Goal: Task Accomplishment & Management: Manage account settings

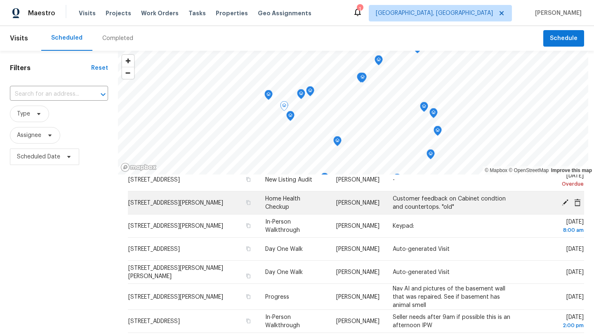
scroll to position [84, 0]
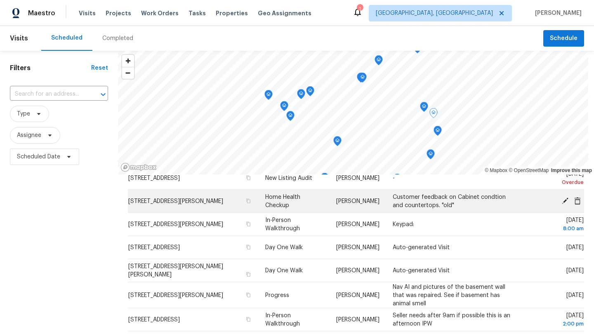
click at [564, 201] on icon at bounding box center [564, 200] width 7 height 7
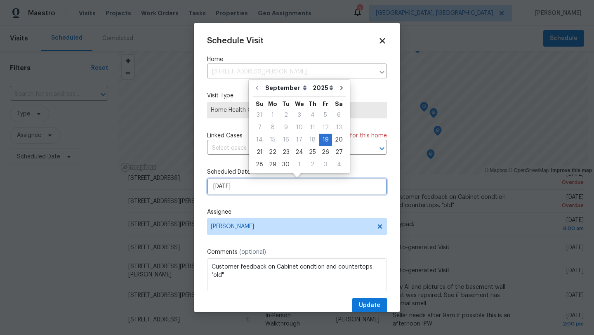
click at [254, 188] on input "9/19/2025" at bounding box center [297, 186] width 180 height 16
click at [270, 153] on div "22" at bounding box center [272, 152] width 13 height 12
type input "9/22/2025"
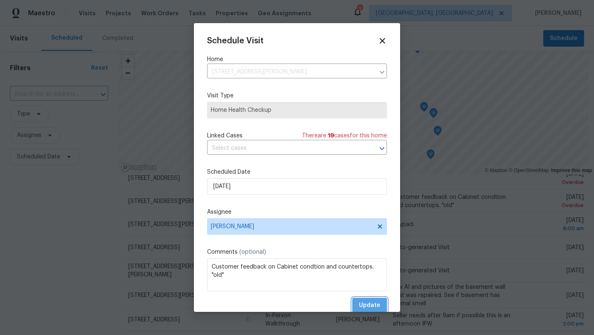
click at [368, 304] on span "Update" at bounding box center [369, 305] width 21 height 10
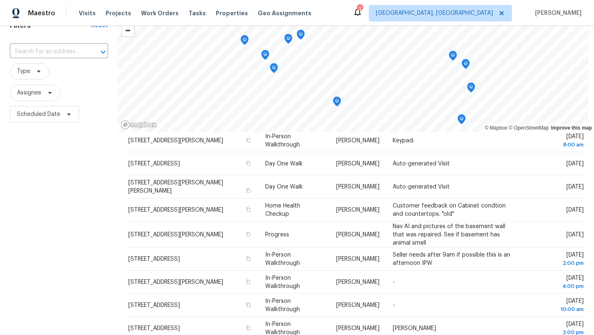
scroll to position [43, 0]
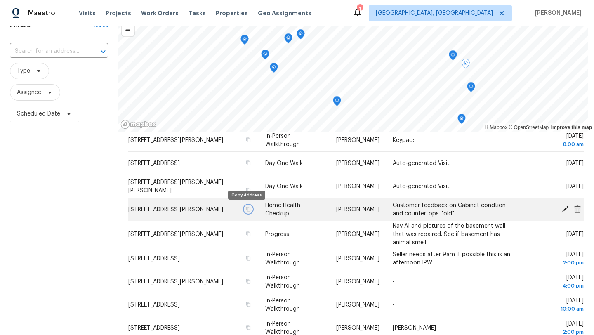
click at [247, 209] on icon "button" at bounding box center [248, 209] width 4 height 5
click at [564, 209] on icon at bounding box center [564, 208] width 7 height 7
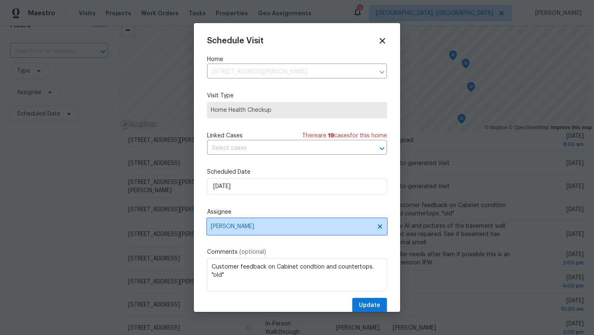
click at [275, 228] on span "Kim Peshek" at bounding box center [292, 226] width 162 height 7
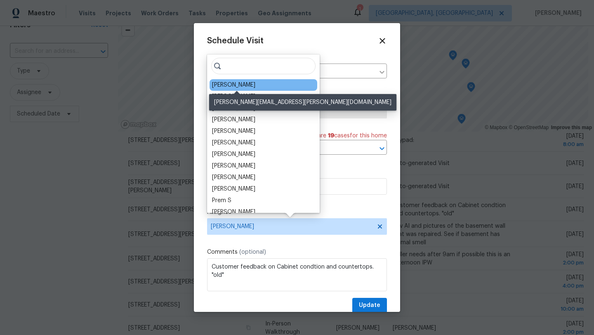
click at [250, 83] on div "[PERSON_NAME]" at bounding box center [233, 85] width 43 height 8
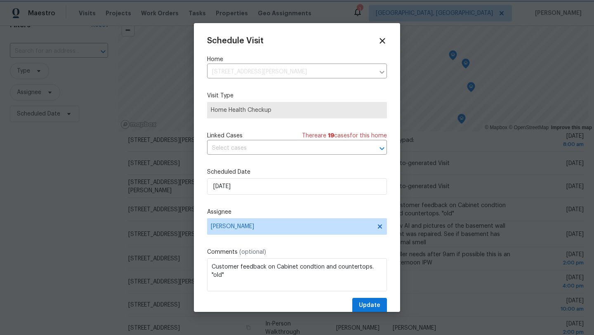
click at [46, 220] on div at bounding box center [297, 167] width 594 height 335
click at [378, 305] on span "Update" at bounding box center [369, 305] width 21 height 10
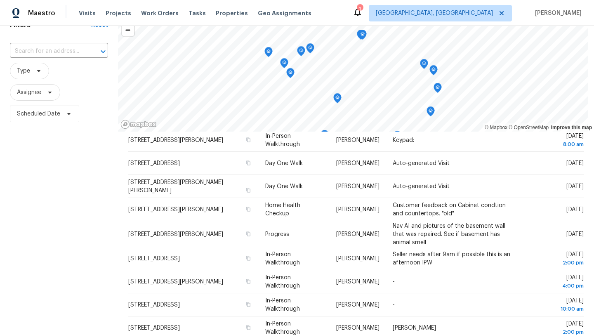
scroll to position [0, 0]
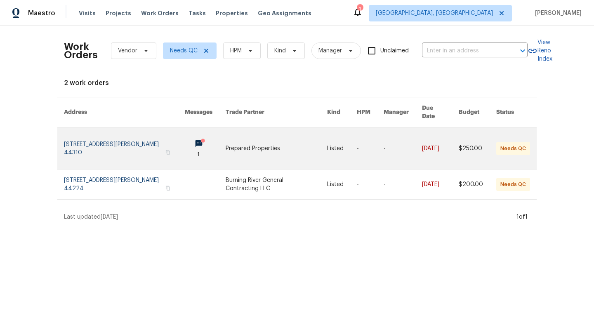
click at [98, 139] on link at bounding box center [124, 148] width 121 height 42
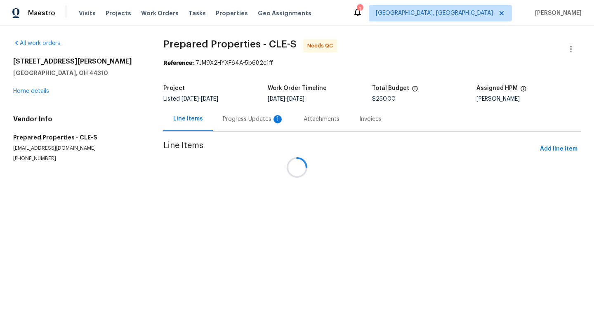
click at [246, 123] on div at bounding box center [297, 167] width 594 height 335
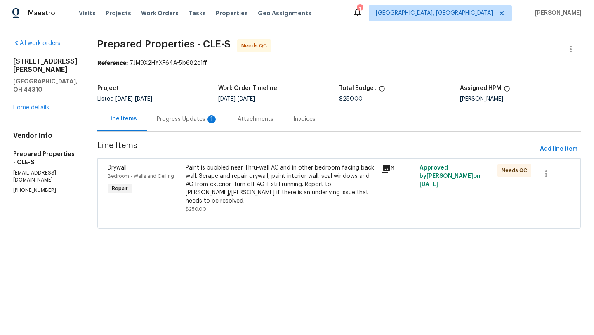
click at [212, 118] on div "Progress Updates 1" at bounding box center [187, 119] width 61 height 8
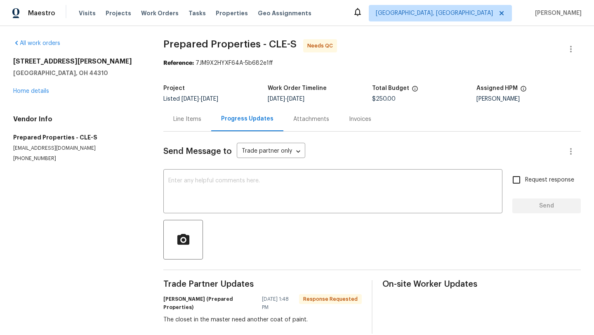
scroll to position [4, 0]
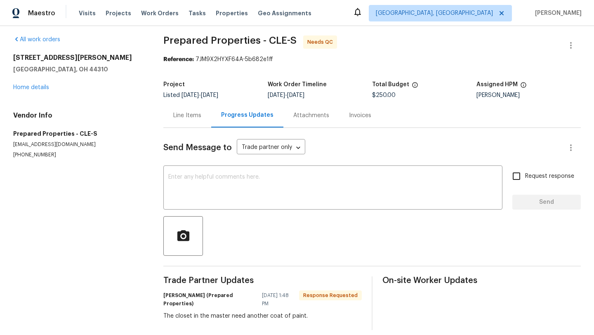
click at [177, 115] on div "Line Items" at bounding box center [187, 115] width 28 height 8
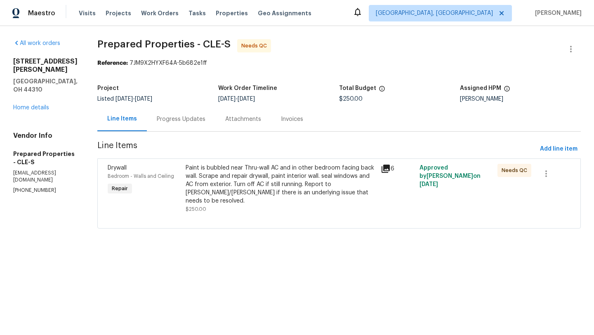
click at [272, 181] on div "Paint is bubbled near Thru-wall AC and in other bedroom facing back wall. Scrap…" at bounding box center [281, 184] width 190 height 41
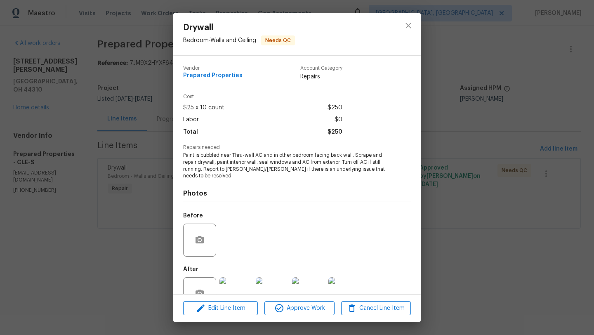
click at [244, 277] on img at bounding box center [235, 293] width 33 height 33
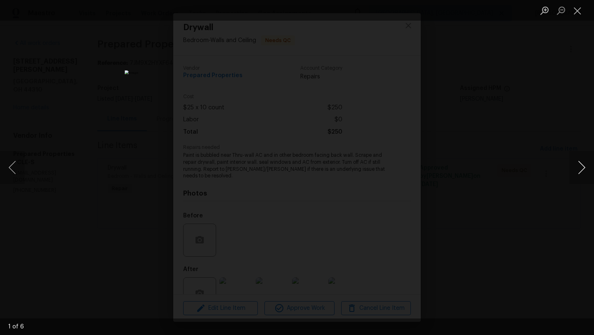
click at [588, 174] on button "Next image" at bounding box center [581, 167] width 25 height 33
click at [584, 172] on button "Next image" at bounding box center [581, 167] width 25 height 33
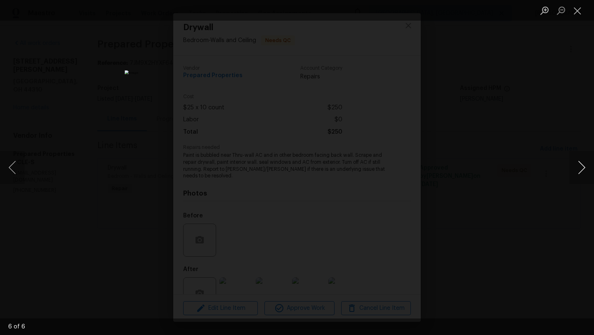
click at [584, 172] on button "Next image" at bounding box center [581, 167] width 25 height 33
click at [580, 16] on button "Close lightbox" at bounding box center [577, 10] width 16 height 14
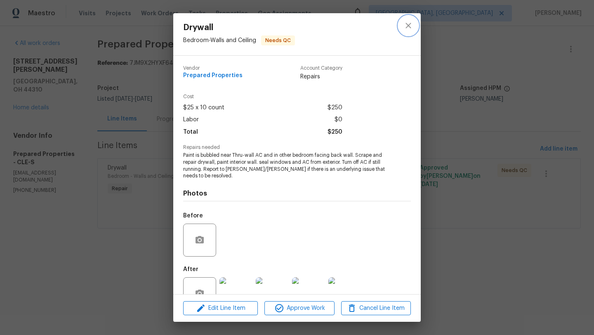
click at [409, 25] on icon "close" at bounding box center [408, 26] width 10 height 10
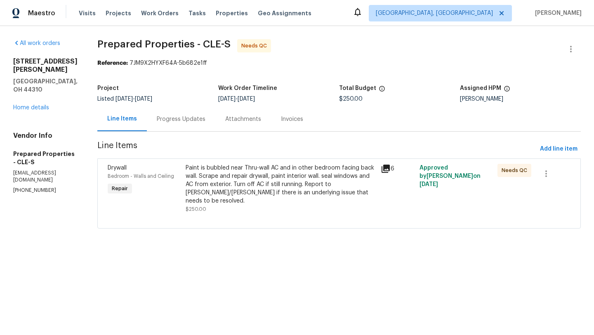
click at [29, 94] on div "1202 Clifton Ave Akron, OH 44310 Home details" at bounding box center [45, 84] width 64 height 54
click at [29, 105] on link "Home details" at bounding box center [31, 108] width 36 height 6
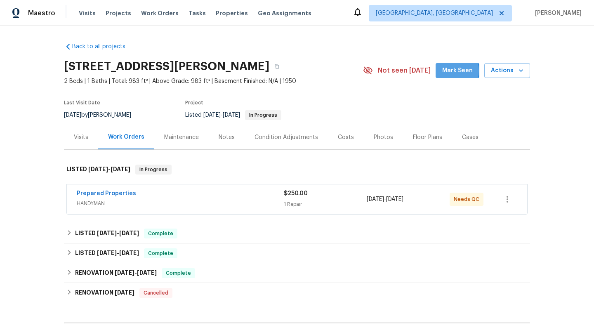
click at [446, 71] on span "Mark Seen" at bounding box center [457, 71] width 31 height 10
click at [148, 16] on span "Work Orders" at bounding box center [160, 13] width 38 height 8
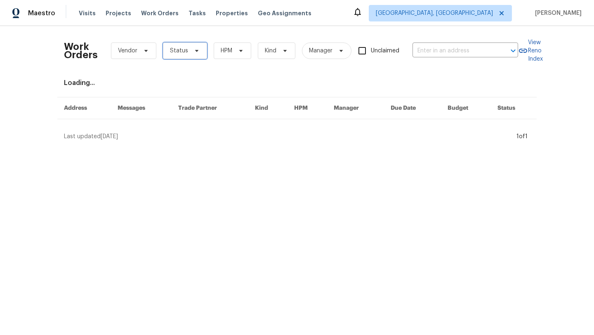
click at [175, 51] on span "Status" at bounding box center [179, 51] width 18 height 8
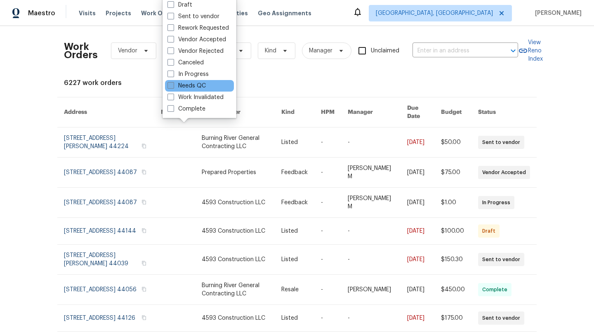
click at [182, 84] on label "Needs QC" at bounding box center [186, 86] width 38 height 8
click at [173, 84] on input "Needs QC" at bounding box center [169, 84] width 5 height 5
checkbox input "true"
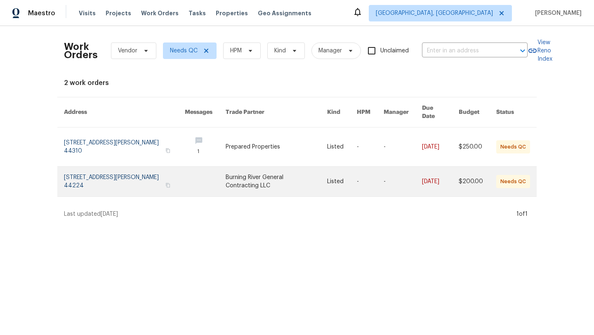
click at [122, 175] on link at bounding box center [124, 182] width 121 height 30
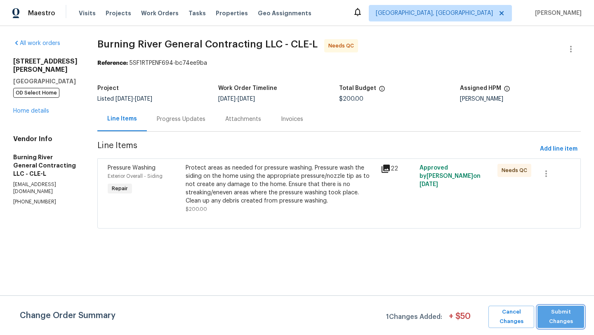
click at [555, 317] on span "Submit Changes" at bounding box center [560, 316] width 38 height 19
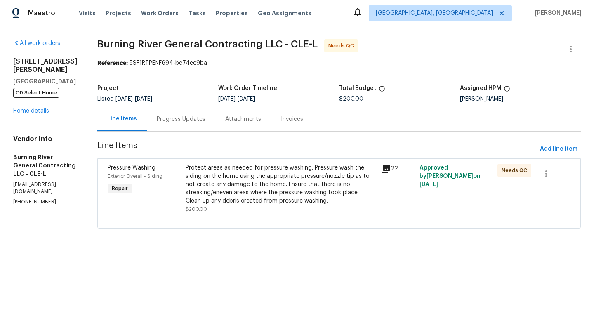
click at [251, 179] on div "Protect areas as needed for pressure washing. Pressure wash the siding on the h…" at bounding box center [281, 184] width 190 height 41
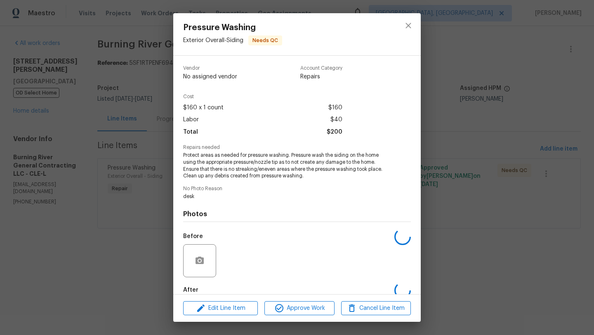
scroll to position [45, 0]
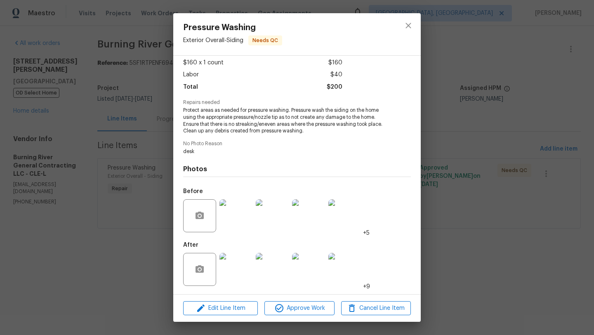
click at [236, 273] on img at bounding box center [235, 269] width 33 height 33
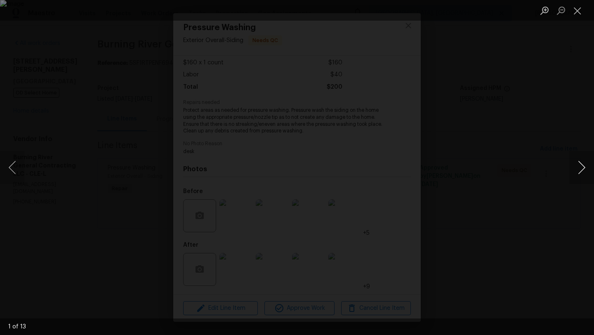
click at [578, 170] on button "Next image" at bounding box center [581, 167] width 25 height 33
click at [577, 171] on button "Next image" at bounding box center [581, 167] width 25 height 33
click at [576, 171] on button "Next image" at bounding box center [581, 167] width 25 height 33
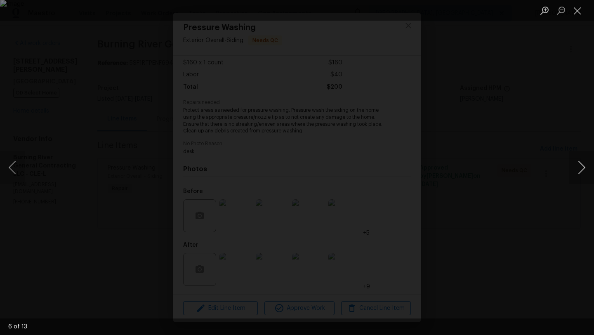
click at [576, 171] on button "Next image" at bounding box center [581, 167] width 25 height 33
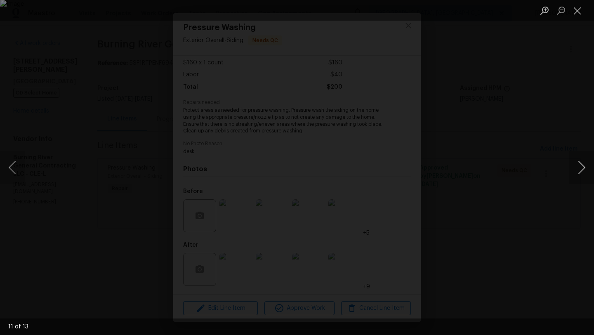
click at [576, 171] on button "Next image" at bounding box center [581, 167] width 25 height 33
click at [576, 172] on button "Next image" at bounding box center [581, 167] width 25 height 33
click at [575, 9] on button "Close lightbox" at bounding box center [577, 10] width 16 height 14
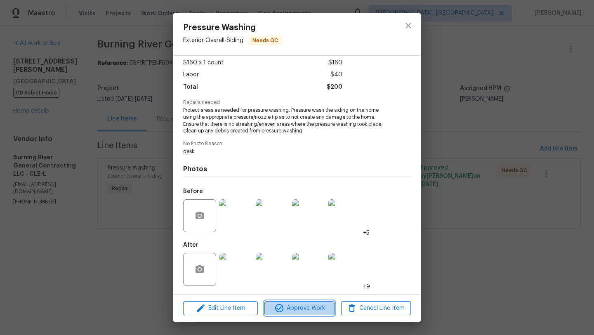
click at [280, 304] on icon "button" at bounding box center [279, 308] width 8 height 8
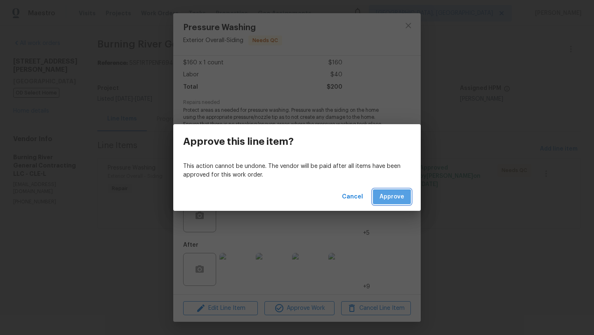
click at [384, 200] on span "Approve" at bounding box center [391, 197] width 25 height 10
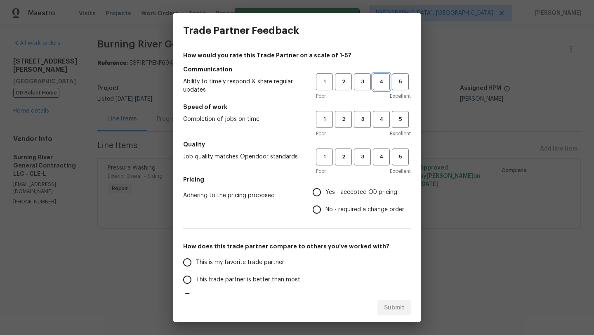
click at [377, 83] on span "4" at bounding box center [380, 81] width 15 height 9
click at [379, 123] on span "4" at bounding box center [380, 119] width 15 height 9
click at [366, 157] on span "3" at bounding box center [362, 156] width 15 height 9
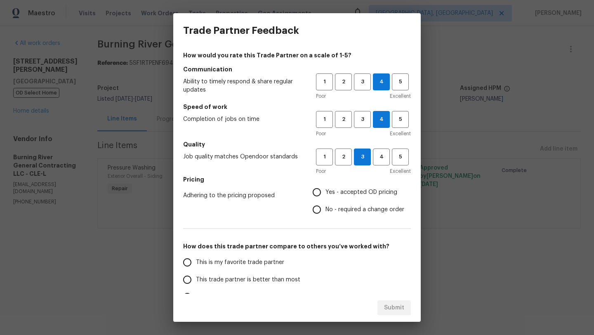
click at [316, 196] on input "Yes - accepted OD pricing" at bounding box center [316, 191] width 17 height 17
radio input "true"
click at [380, 159] on span "4" at bounding box center [380, 156] width 15 height 9
click at [187, 286] on input "This trade partner is better than most" at bounding box center [187, 279] width 17 height 17
click at [385, 309] on span "Submit" at bounding box center [394, 308] width 20 height 10
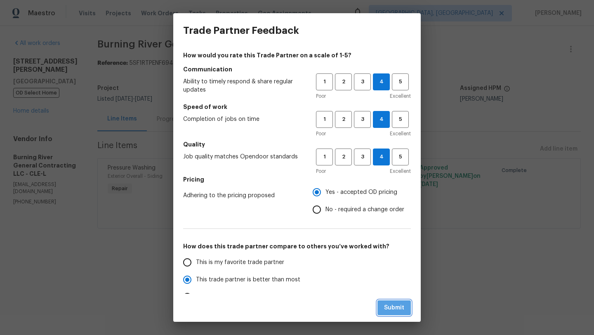
radio input "true"
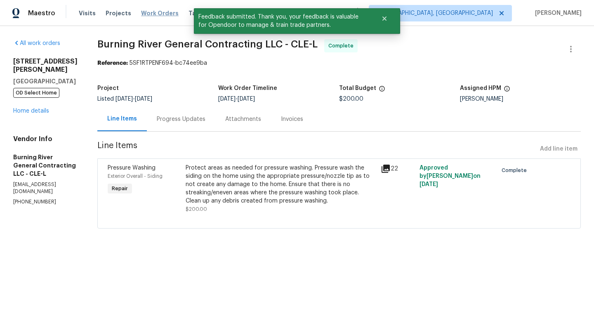
click at [157, 13] on span "Work Orders" at bounding box center [160, 13] width 38 height 8
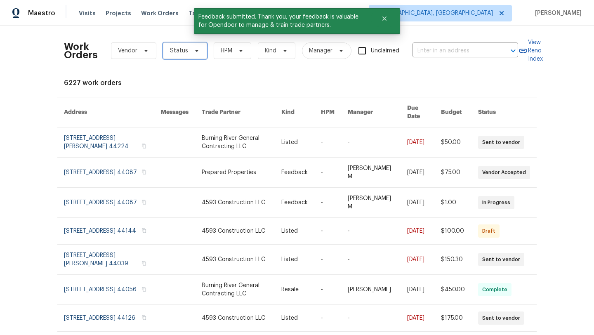
click at [174, 56] on span "Status" at bounding box center [185, 50] width 44 height 16
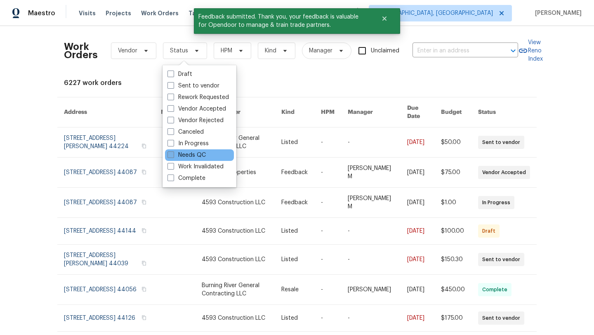
click at [181, 156] on label "Needs QC" at bounding box center [186, 155] width 38 height 8
click at [173, 156] on input "Needs QC" at bounding box center [169, 153] width 5 height 5
checkbox input "true"
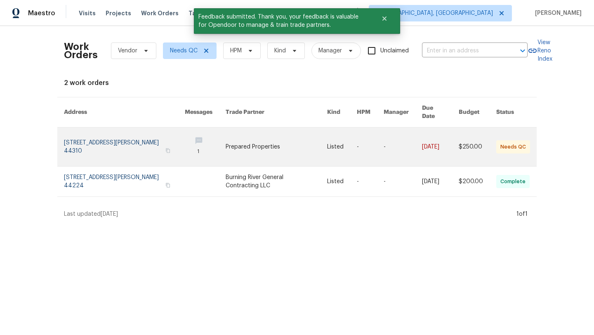
click at [114, 136] on link at bounding box center [124, 146] width 121 height 39
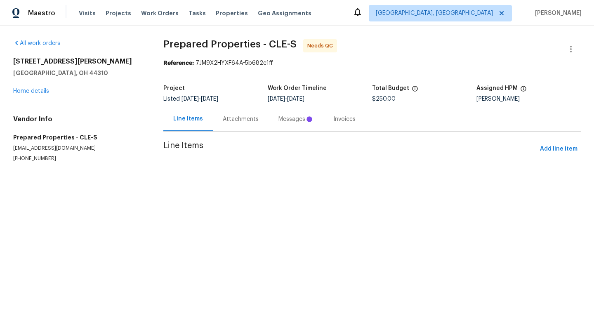
click at [293, 121] on div "Messages" at bounding box center [295, 119] width 35 height 8
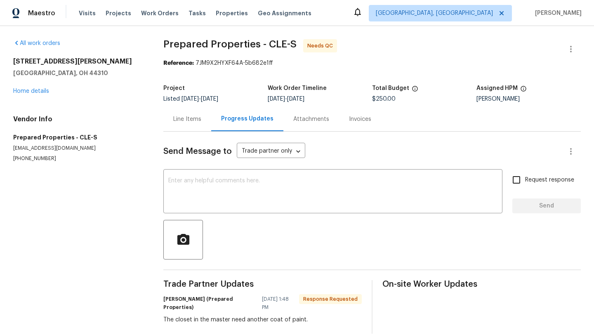
scroll to position [4, 0]
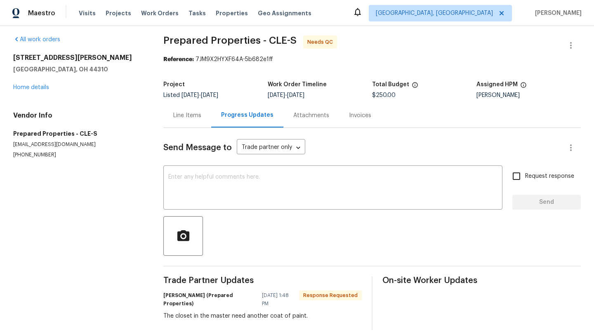
click at [184, 120] on div "Line Items" at bounding box center [187, 115] width 48 height 24
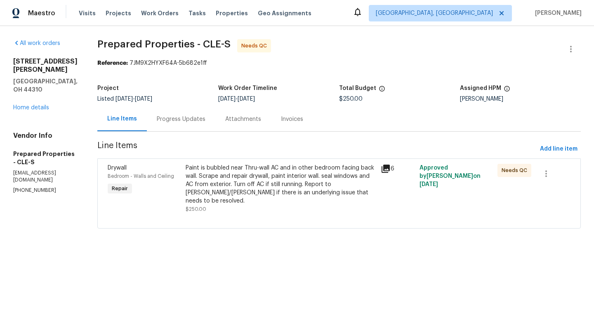
click at [268, 184] on div "Paint is bubbled near Thru-wall AC and in other bedroom facing back wall. Scrap…" at bounding box center [281, 184] width 190 height 41
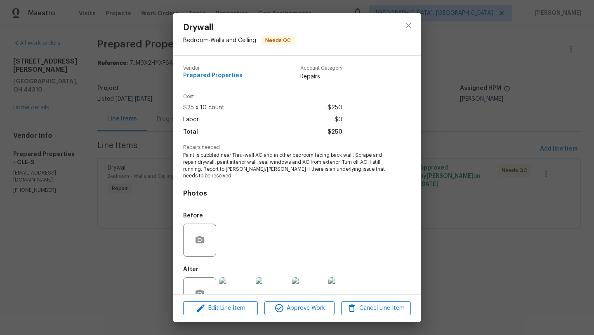
scroll to position [18, 0]
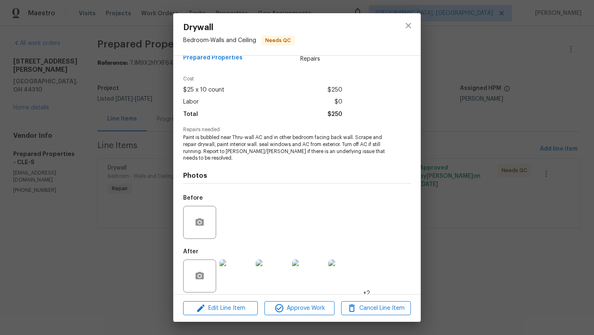
click at [234, 264] on img at bounding box center [235, 275] width 33 height 33
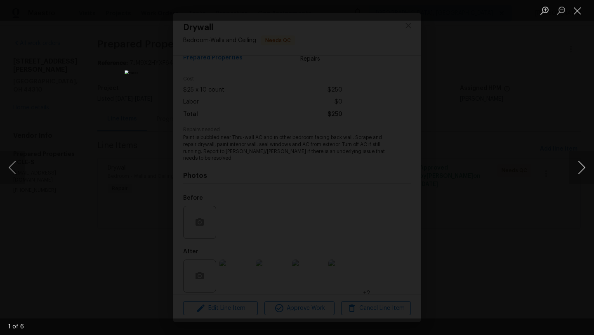
click at [580, 166] on button "Next image" at bounding box center [581, 167] width 25 height 33
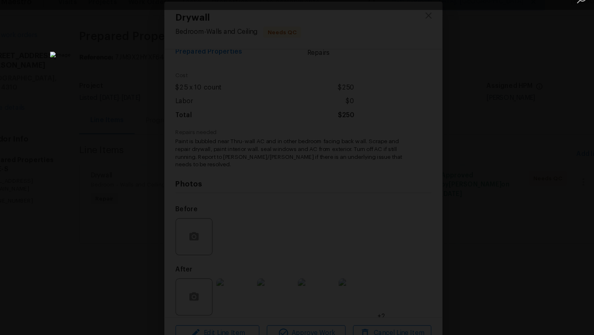
click at [496, 98] on div "Lightbox" at bounding box center [297, 167] width 594 height 335
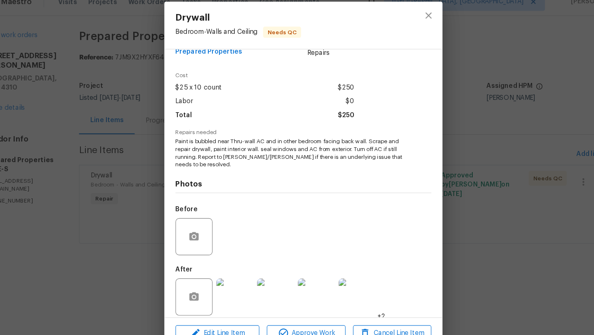
click at [299, 273] on img at bounding box center [308, 275] width 33 height 33
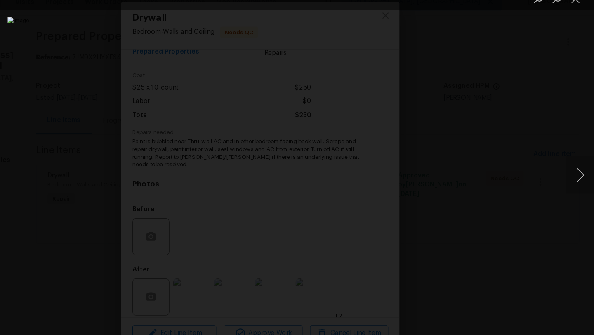
scroll to position [0, 0]
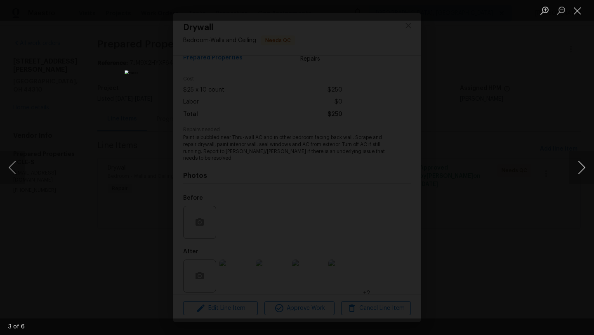
click at [584, 176] on button "Next image" at bounding box center [581, 167] width 25 height 33
click at [578, 12] on button "Close lightbox" at bounding box center [577, 10] width 16 height 14
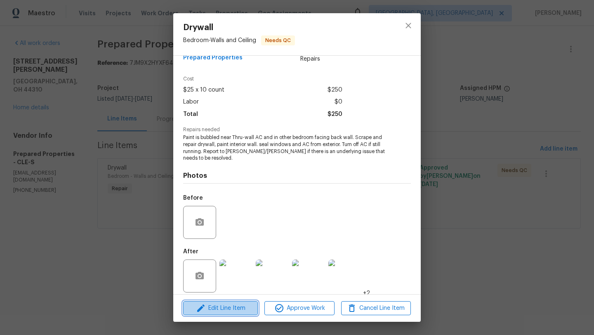
click at [195, 311] on span "Edit Line Item" at bounding box center [221, 308] width 70 height 10
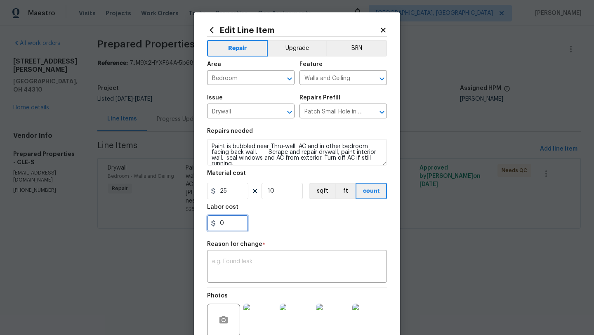
drag, startPoint x: 229, startPoint y: 223, endPoint x: 209, endPoint y: 223, distance: 20.6
click at [208, 223] on input "0" at bounding box center [227, 223] width 41 height 16
type input "1"
type input "75"
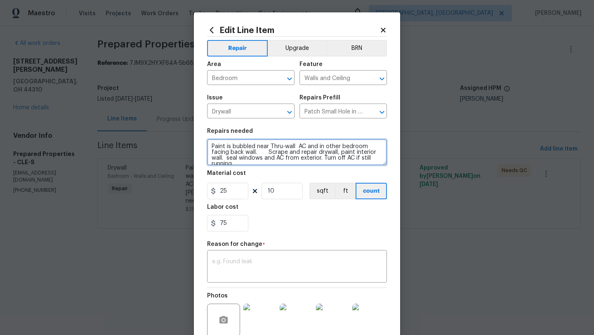
click at [247, 162] on textarea "Paint is bubbled near Thru-wall AC and in other bedroom facing back wall. Scrap…" at bounding box center [297, 152] width 180 height 26
type textarea "Paint is bubbled near Thru-wall AC and in other bedroom facing back wall. Scrap…"
click at [224, 256] on div "x ​" at bounding box center [297, 267] width 180 height 31
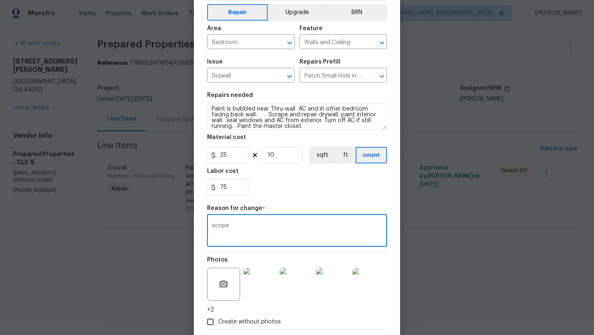
scroll to position [80, 0]
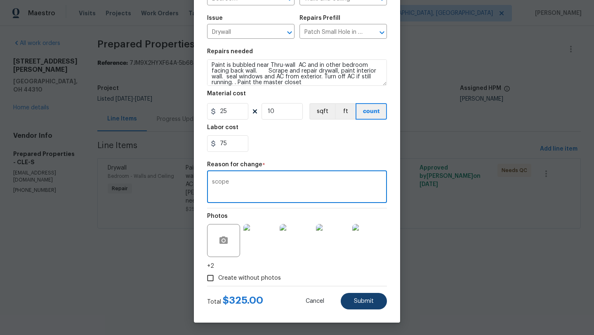
type textarea "scope"
click at [375, 300] on button "Submit" at bounding box center [364, 301] width 46 height 16
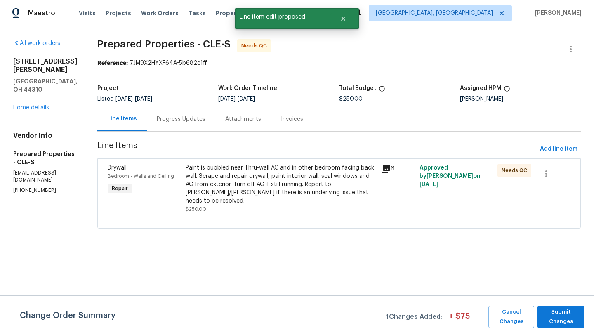
click at [366, 302] on div "Change Order Summary 1 Changes Added: + $ 75 Cancel Changes Submit Changes" at bounding box center [297, 315] width 594 height 40
click at [556, 310] on span "Submit Changes" at bounding box center [560, 316] width 38 height 19
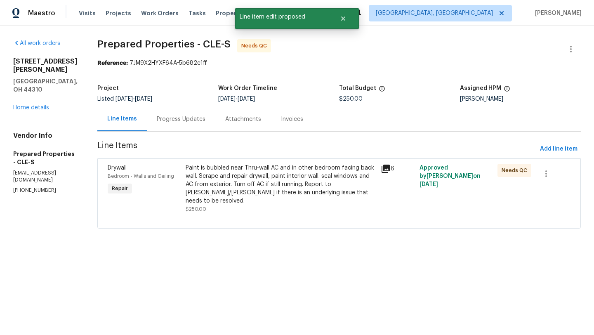
click at [184, 118] on div "Progress Updates" at bounding box center [181, 119] width 49 height 8
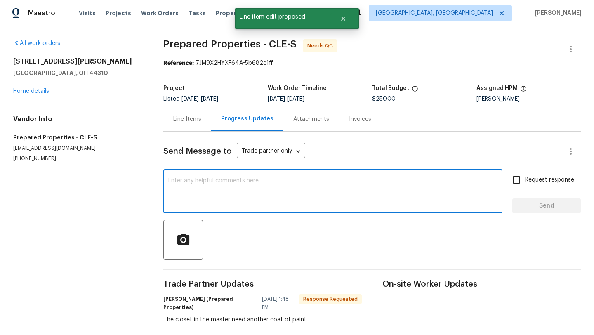
click at [177, 193] on textarea at bounding box center [332, 192] width 329 height 29
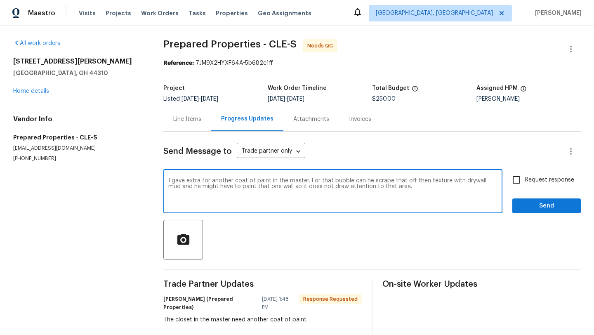
type textarea "I gave extra for another coat of paint in the master. For that bubble can he sc…"
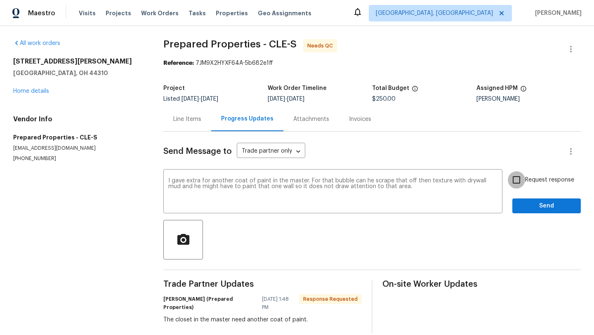
click at [515, 182] on input "Request response" at bounding box center [515, 179] width 17 height 17
checkbox input "true"
click at [526, 207] on span "Send" at bounding box center [546, 206] width 55 height 10
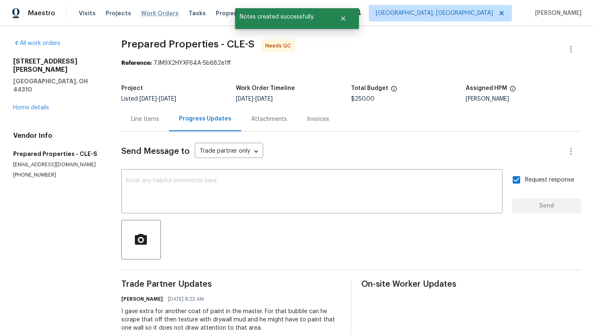
click at [155, 16] on span "Work Orders" at bounding box center [160, 13] width 38 height 8
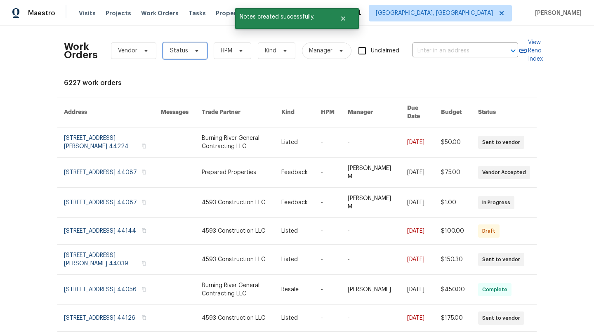
click at [176, 47] on span "Status" at bounding box center [179, 51] width 18 height 8
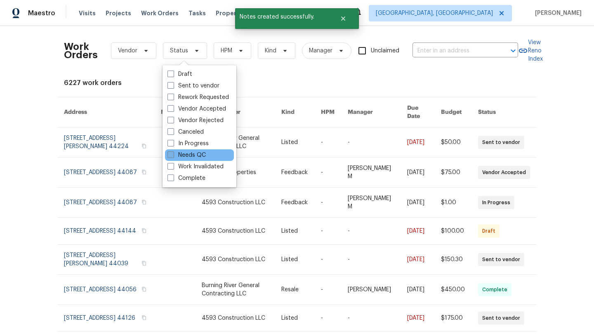
click at [202, 152] on label "Needs QC" at bounding box center [186, 155] width 38 height 8
click at [173, 152] on input "Needs QC" at bounding box center [169, 153] width 5 height 5
checkbox input "true"
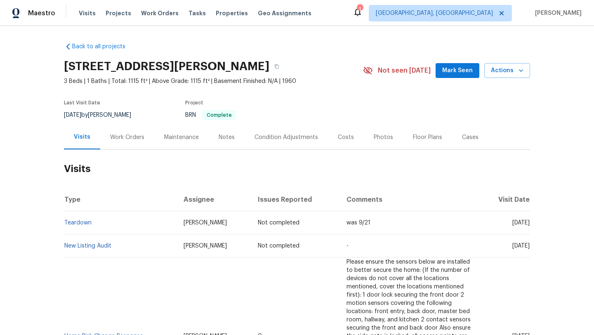
click at [457, 70] on span "Mark Seen" at bounding box center [457, 71] width 31 height 10
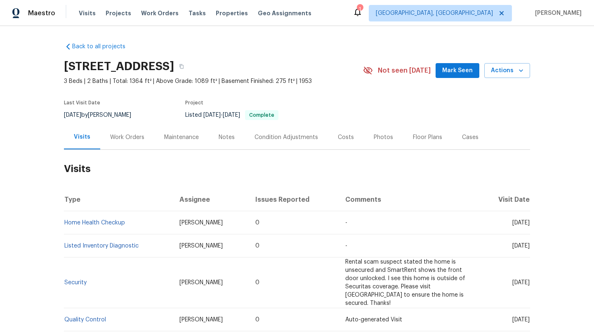
click at [454, 72] on span "Mark Seen" at bounding box center [457, 71] width 31 height 10
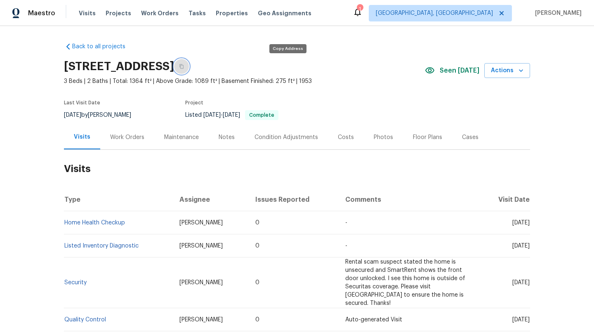
click at [183, 68] on icon "button" at bounding box center [181, 66] width 4 height 5
click at [518, 69] on icon "button" at bounding box center [521, 70] width 8 height 8
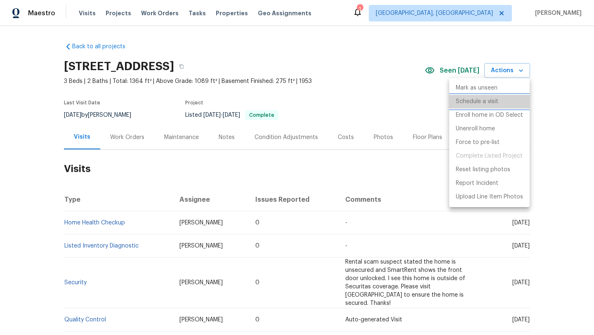
click at [480, 101] on p "Schedule a visit" at bounding box center [477, 101] width 42 height 9
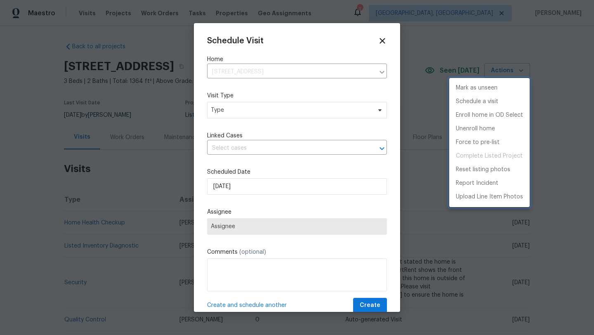
click at [227, 121] on div at bounding box center [297, 167] width 594 height 335
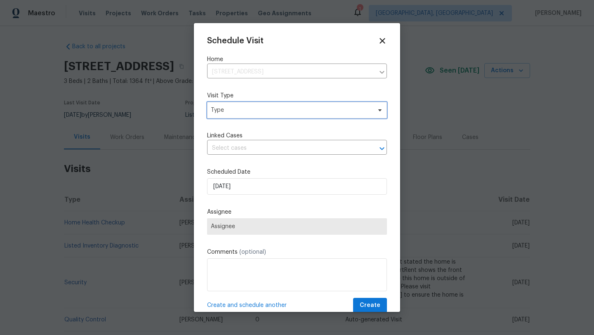
click at [230, 112] on span "Type" at bounding box center [291, 110] width 160 height 8
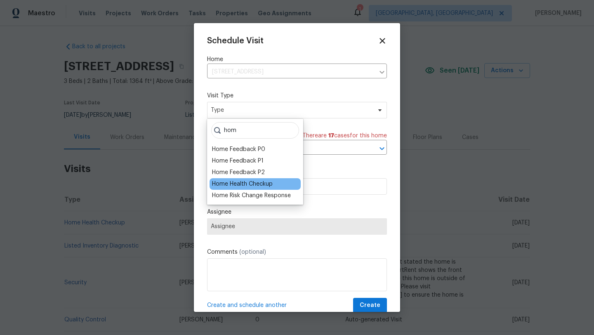
type input "hom"
click at [242, 184] on div "Home Health Checkup" at bounding box center [242, 184] width 61 height 8
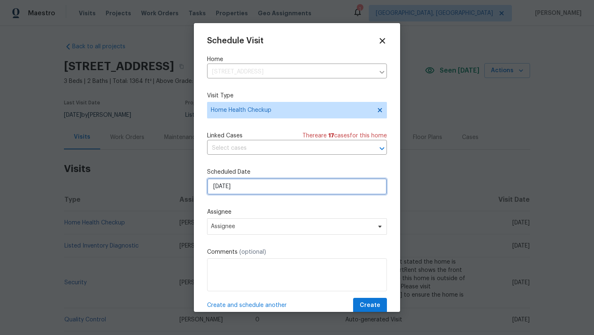
click at [233, 187] on input "9/21/2025" at bounding box center [297, 186] width 180 height 16
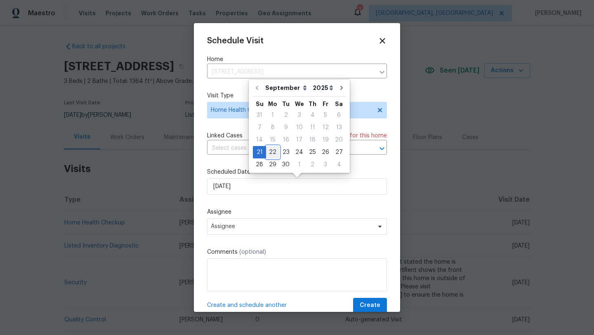
click at [272, 151] on div "22" at bounding box center [272, 152] width 13 height 12
type input "9/22/2025"
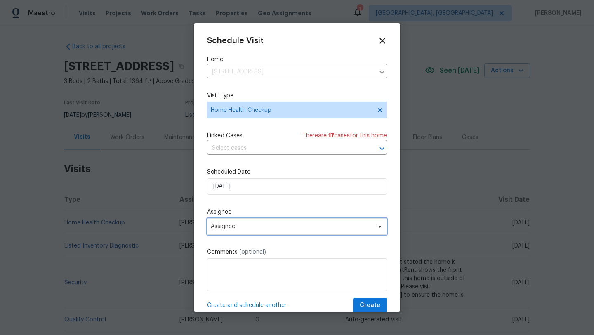
click at [235, 229] on span "Assignee" at bounding box center [292, 226] width 162 height 7
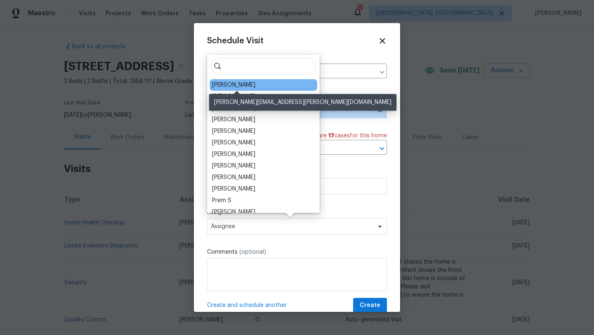
click at [253, 82] on div "[PERSON_NAME]" at bounding box center [233, 85] width 43 height 8
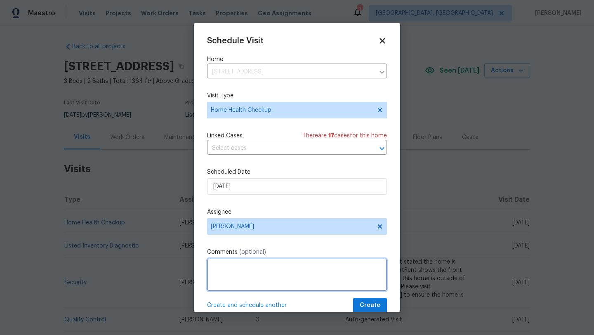
click at [228, 280] on textarea at bounding box center [297, 274] width 180 height 33
type textarea "Fall through check on the home conditions and things mentioned regarding the in…"
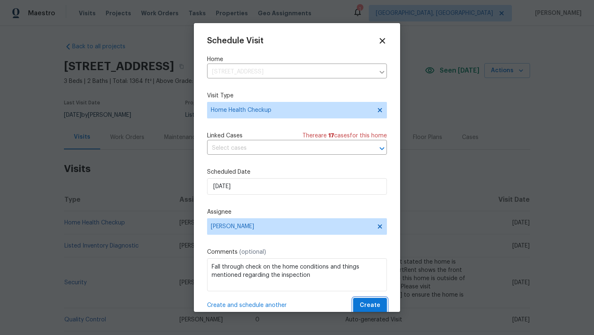
click at [371, 305] on span "Create" at bounding box center [369, 305] width 21 height 10
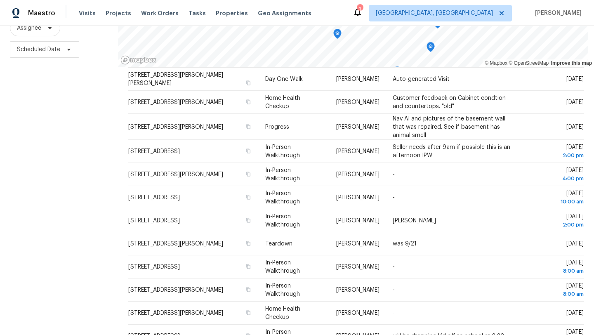
scroll to position [199, 0]
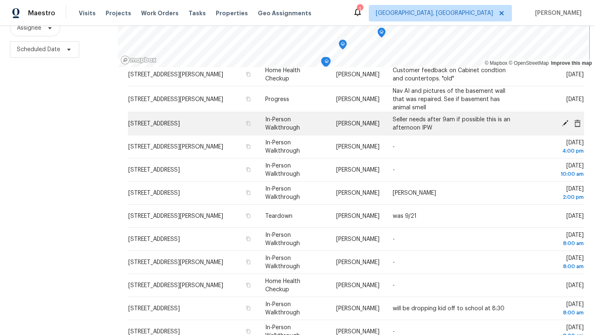
click at [214, 133] on div "© Mapbox © OpenStreetMap Improve this map Address Type Assignee Comments Schedu…" at bounding box center [356, 140] width 476 height 392
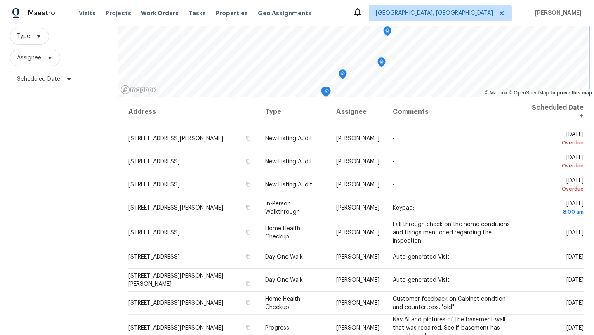
scroll to position [107, 0]
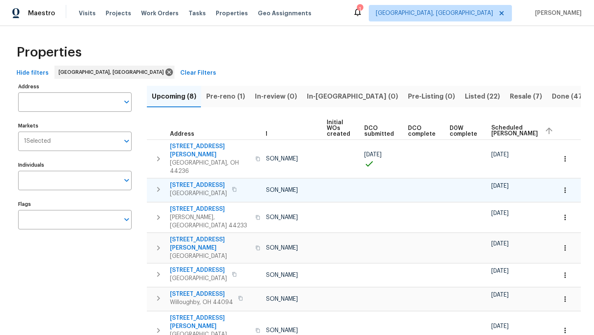
scroll to position [0, 100]
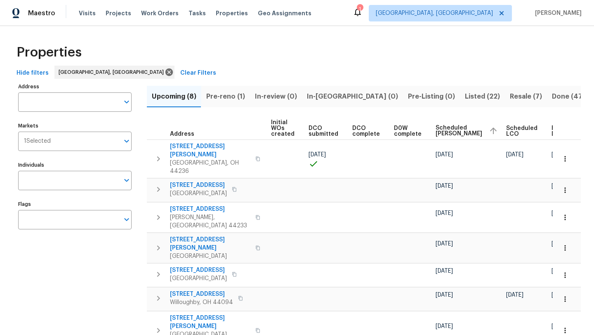
click at [221, 96] on span "Pre-reno (1)" at bounding box center [225, 97] width 39 height 12
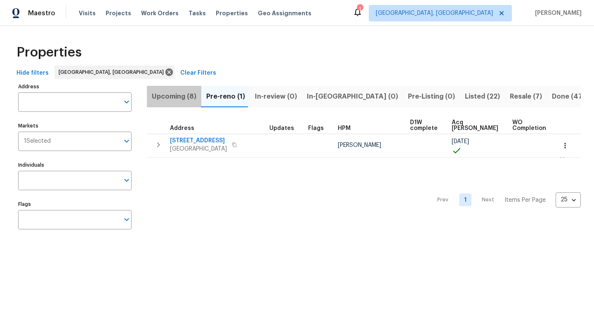
click at [172, 91] on span "Upcoming (8)" at bounding box center [174, 97] width 45 height 12
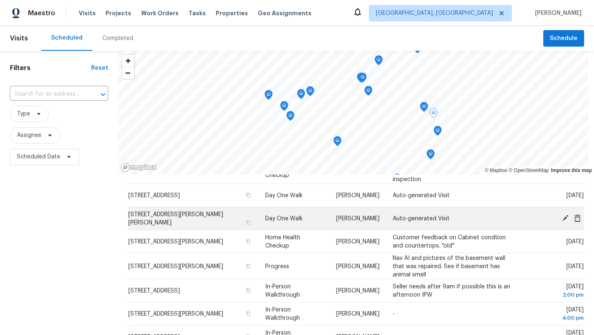
scroll to position [145, 0]
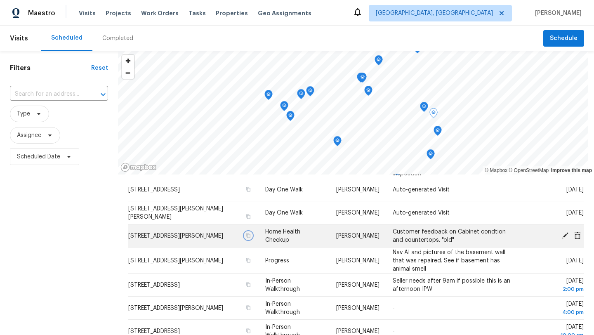
click at [246, 235] on icon "button" at bounding box center [248, 235] width 4 height 5
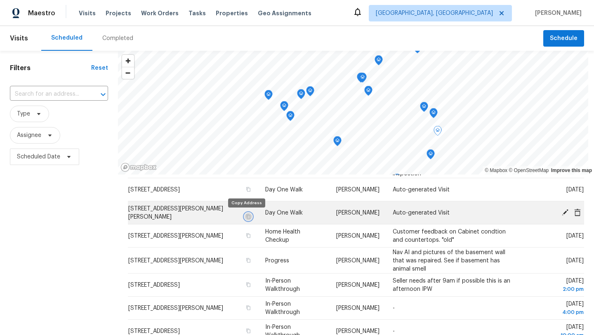
click at [246, 216] on icon "button" at bounding box center [248, 216] width 5 height 5
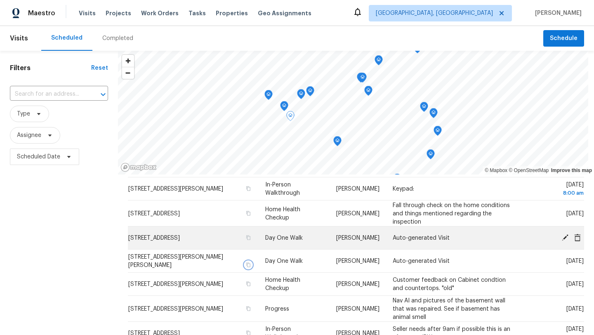
scroll to position [92, 0]
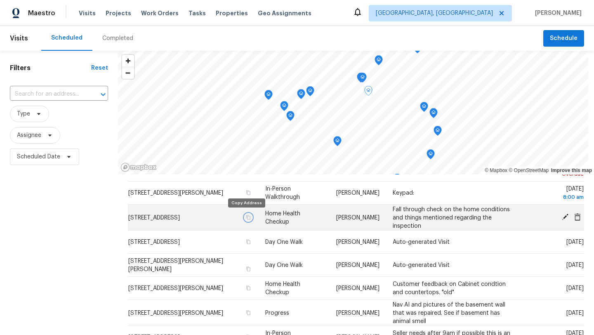
click at [247, 217] on icon "button" at bounding box center [248, 217] width 4 height 5
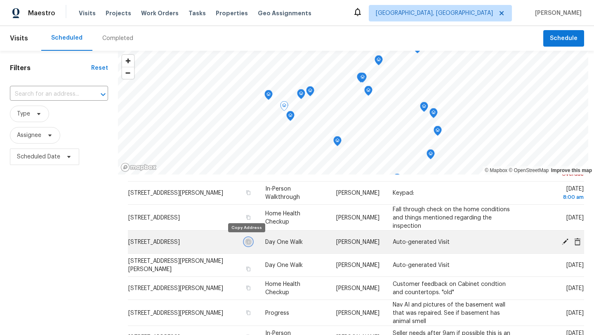
click at [246, 242] on icon "button" at bounding box center [248, 241] width 5 height 5
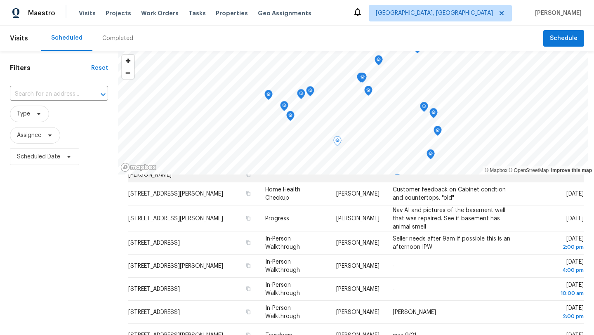
scroll to position [190, 0]
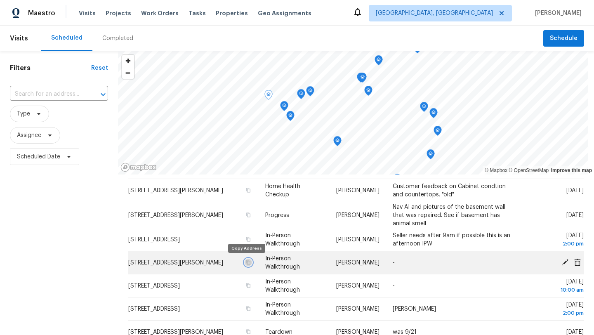
click at [246, 262] on icon "button" at bounding box center [248, 262] width 5 height 5
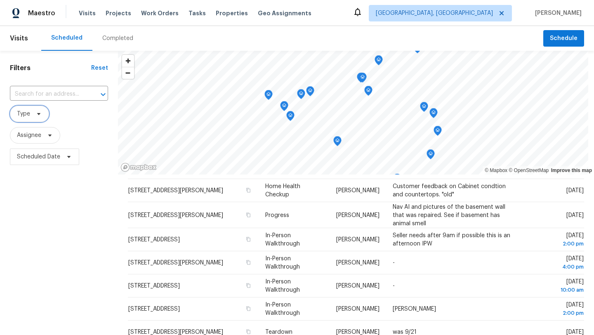
click at [25, 110] on span "Type" at bounding box center [23, 114] width 13 height 8
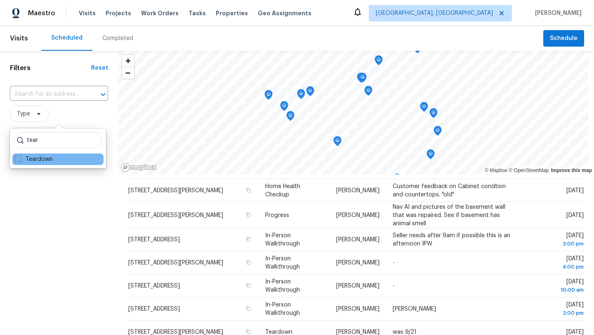
type input "tear"
click at [20, 160] on span at bounding box center [18, 158] width 7 height 7
click at [20, 160] on input "Teardown" at bounding box center [17, 157] width 5 height 5
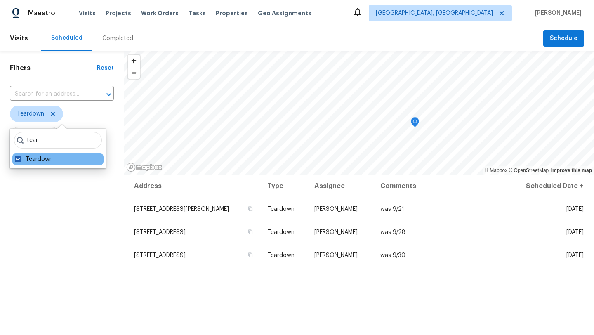
click at [21, 160] on span at bounding box center [18, 158] width 7 height 7
click at [20, 160] on input "Teardown" at bounding box center [17, 157] width 5 height 5
checkbox input "false"
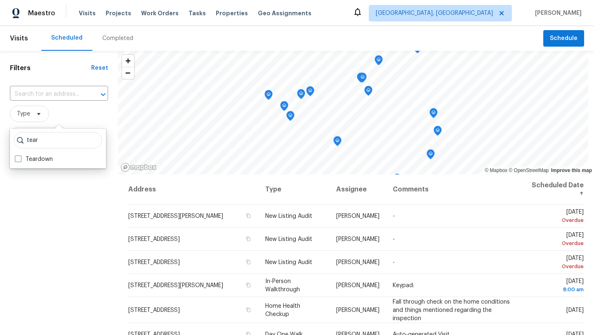
click at [56, 195] on div "Filters Reset ​ Type Assignee Scheduled Date" at bounding box center [59, 247] width 118 height 392
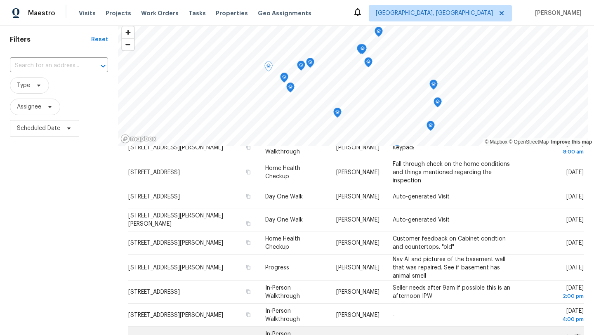
scroll to position [96, 0]
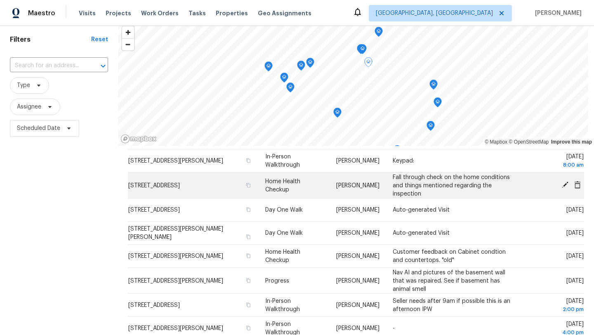
click at [566, 186] on icon at bounding box center [564, 184] width 7 height 7
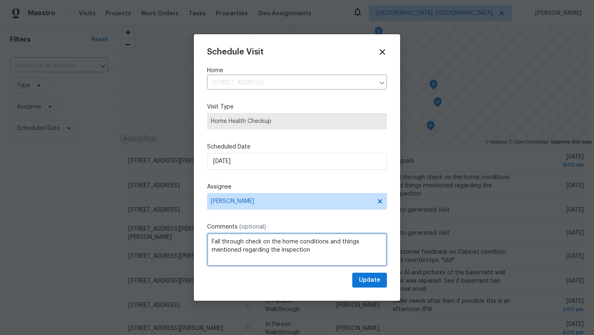
click at [312, 252] on textarea "Fall through check on the home conditions and things mentioned regarding the in…" at bounding box center [297, 249] width 180 height 33
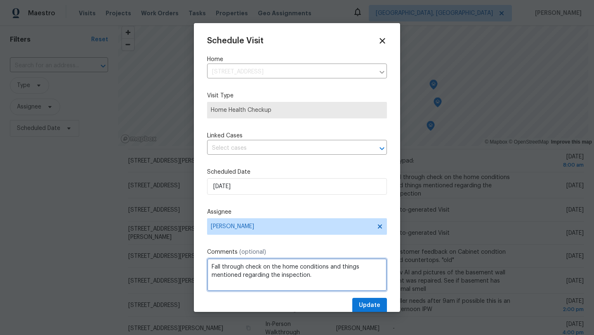
scroll to position [4, 0]
paste textarea "167 Prestwyck Ln, Elyria, OH 44035"
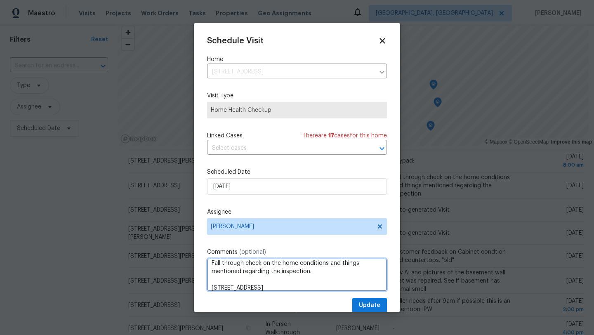
scroll to position [9, 0]
drag, startPoint x: 310, startPoint y: 288, endPoint x: 209, endPoint y: 284, distance: 101.1
click at [209, 284] on textarea "Fall through check on the home conditions and things mentioned regarding the in…" at bounding box center [297, 274] width 180 height 33
paste textarea "Electrical: Knob-and-tube wiring still present under insulation, multiple ungro…"
type textarea "Fall through check on the home conditions and things mentioned regarding the in…"
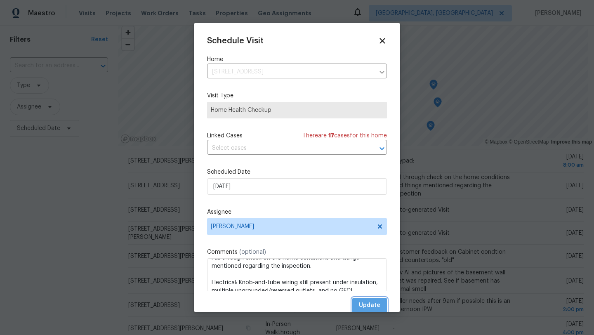
click at [361, 308] on span "Update" at bounding box center [369, 305] width 21 height 10
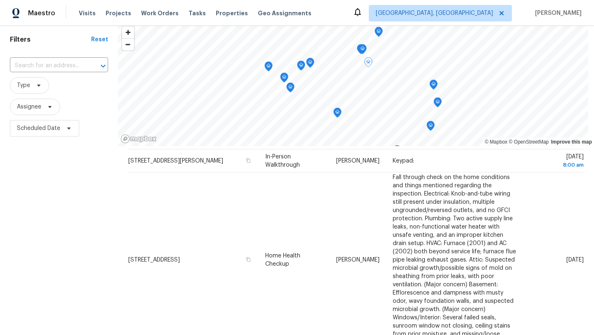
scroll to position [0, 0]
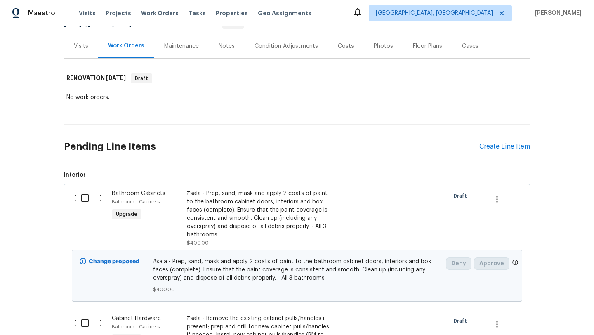
scroll to position [99, 0]
click at [86, 191] on input "checkbox" at bounding box center [87, 198] width 23 height 17
checkbox input "true"
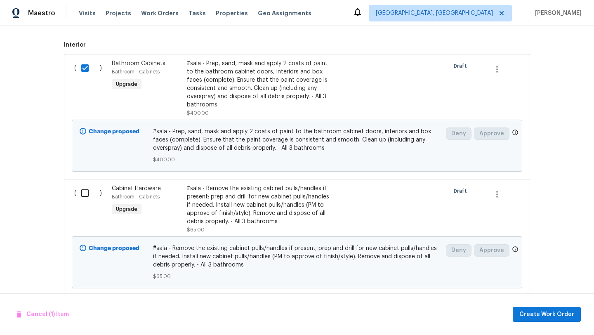
scroll to position [244, 0]
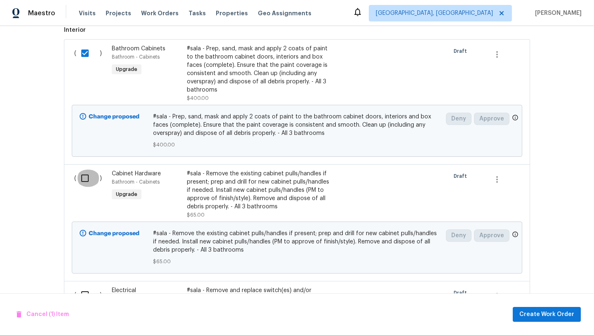
click at [85, 172] on input "checkbox" at bounding box center [87, 177] width 23 height 17
checkbox input "true"
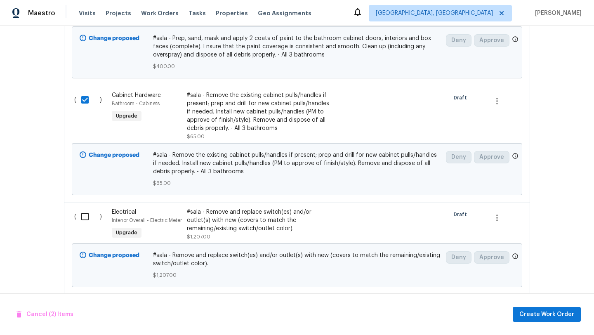
scroll to position [329, 0]
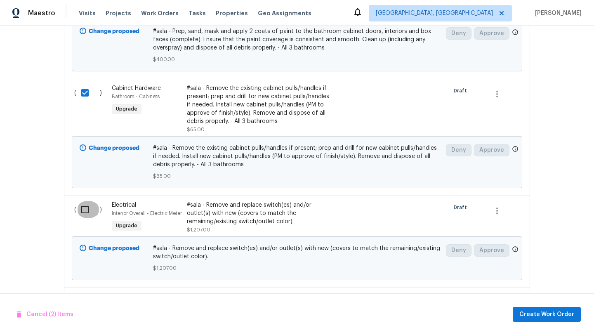
click at [87, 201] on input "checkbox" at bounding box center [87, 209] width 23 height 17
checkbox input "true"
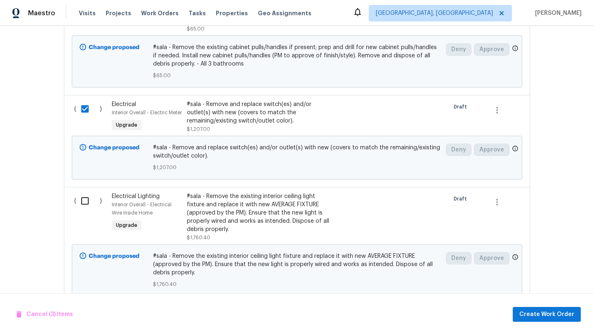
scroll to position [448, 0]
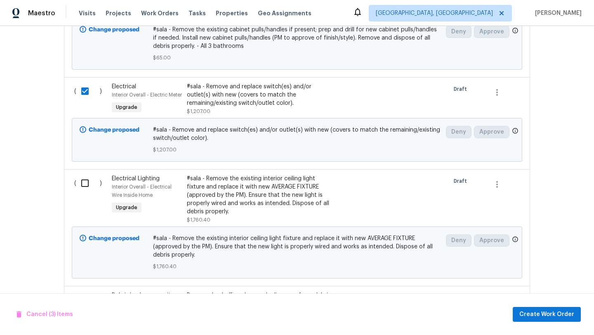
click at [82, 184] on input "checkbox" at bounding box center [87, 182] width 23 height 17
checkbox input "true"
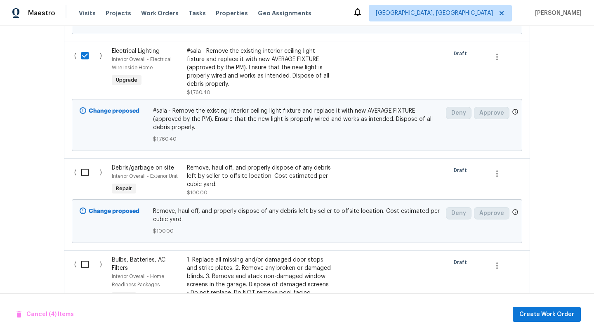
scroll to position [577, 0]
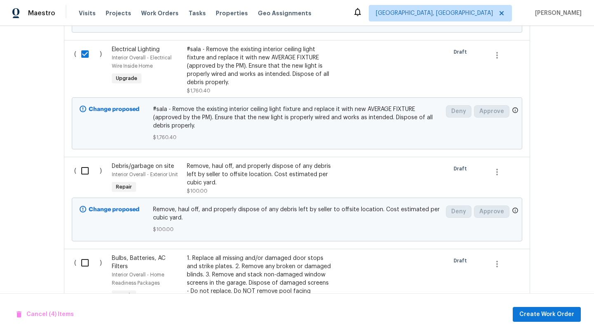
click at [84, 173] on input "checkbox" at bounding box center [87, 170] width 23 height 17
checkbox input "true"
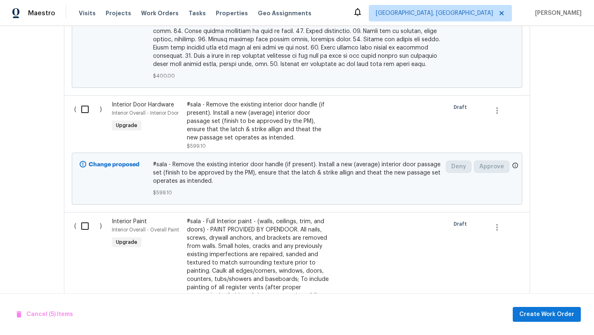
scroll to position [1415, 0]
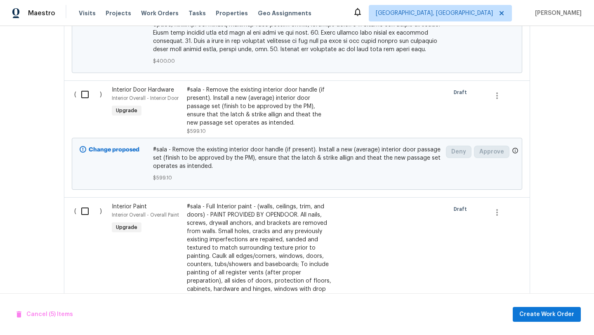
click at [85, 87] on input "checkbox" at bounding box center [87, 94] width 23 height 17
checkbox input "true"
click at [83, 208] on input "checkbox" at bounding box center [87, 210] width 23 height 17
checkbox input "true"
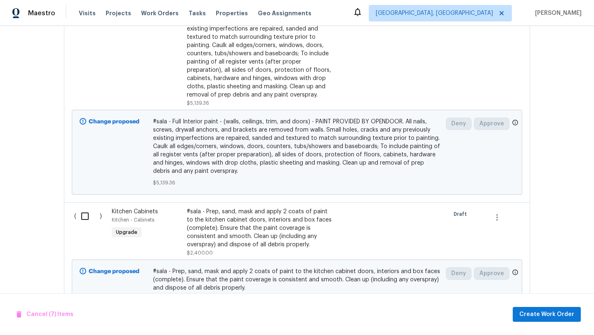
scroll to position [1628, 0]
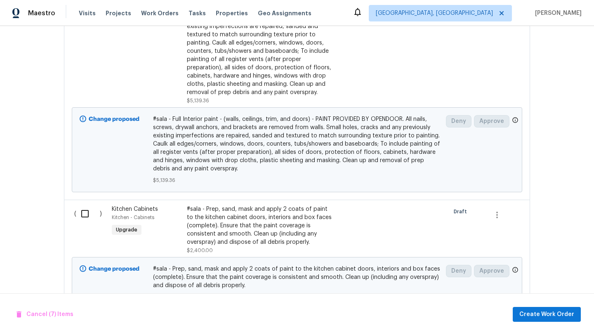
click at [86, 205] on input "checkbox" at bounding box center [87, 213] width 23 height 17
checkbox input "true"
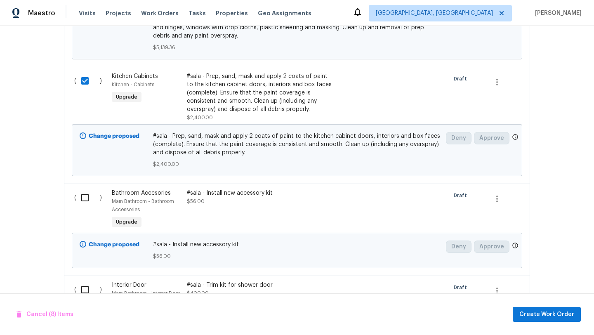
scroll to position [1787, 0]
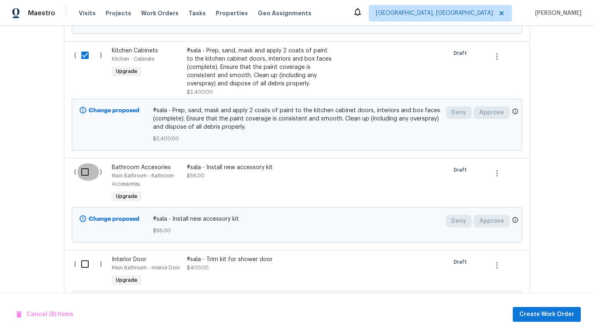
click at [86, 167] on input "checkbox" at bounding box center [87, 171] width 23 height 17
checkbox input "true"
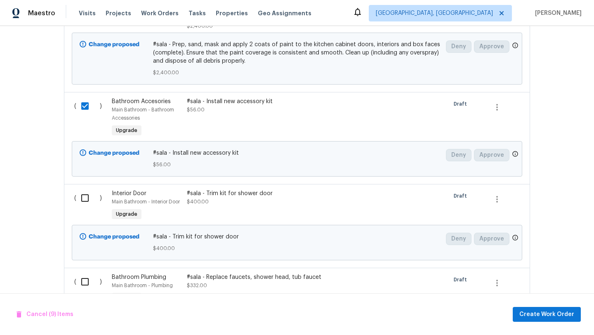
scroll to position [1860, 0]
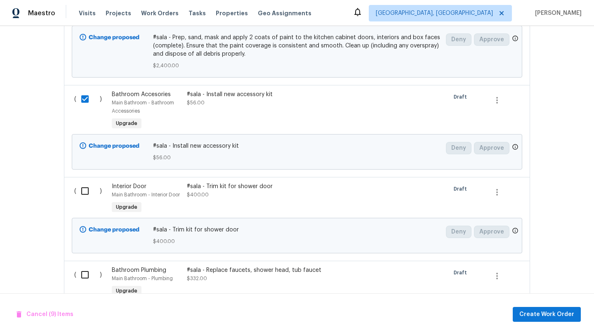
click at [86, 182] on input "checkbox" at bounding box center [87, 190] width 23 height 17
checkbox input "true"
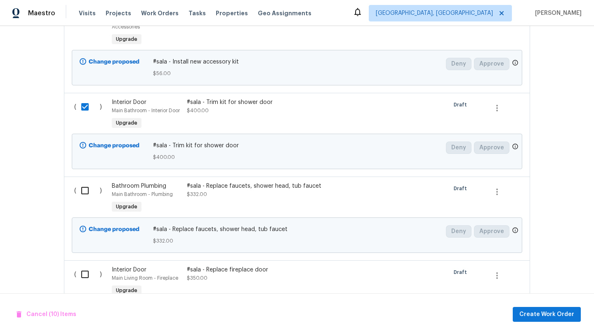
scroll to position [1950, 0]
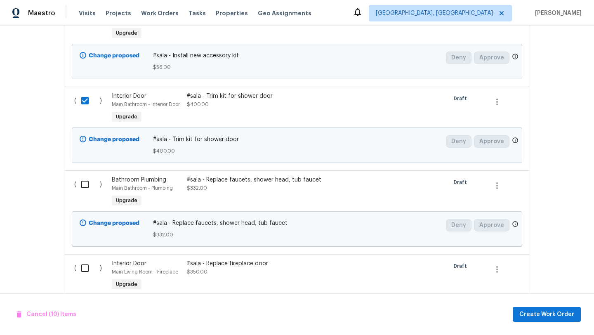
click at [84, 178] on input "checkbox" at bounding box center [87, 184] width 23 height 17
checkbox input "true"
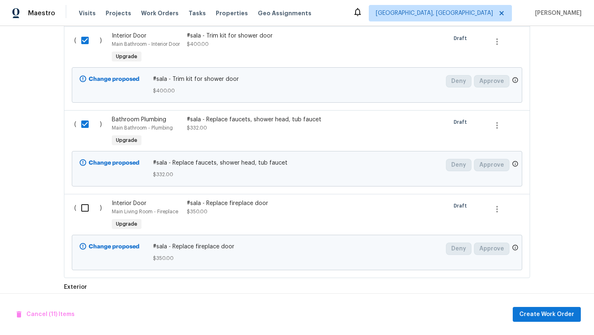
scroll to position [2022, 0]
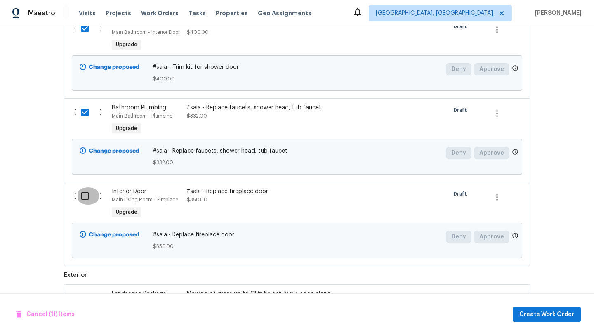
click at [84, 190] on input "checkbox" at bounding box center [87, 195] width 23 height 17
checkbox input "true"
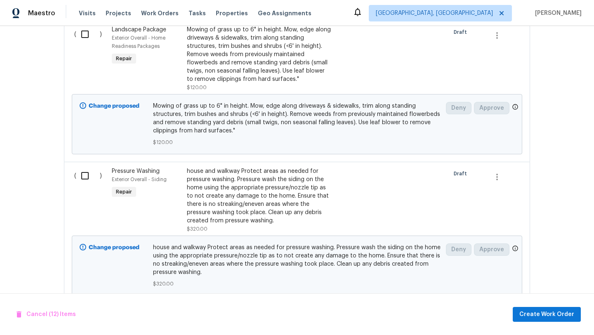
scroll to position [2306, 0]
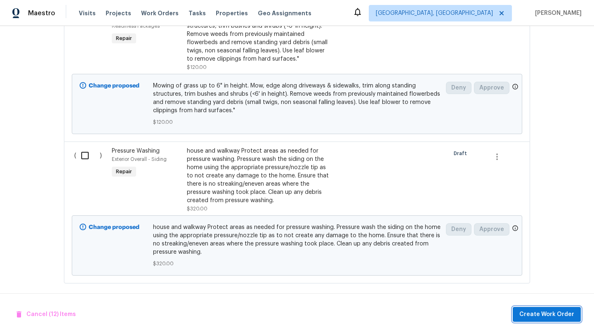
click at [547, 312] on span "Create Work Order" at bounding box center [546, 314] width 55 height 10
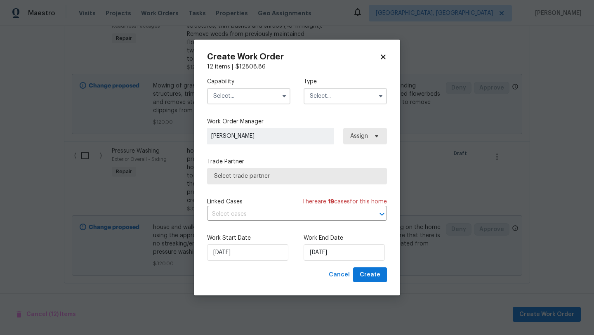
click at [250, 93] on input "text" at bounding box center [248, 96] width 83 height 16
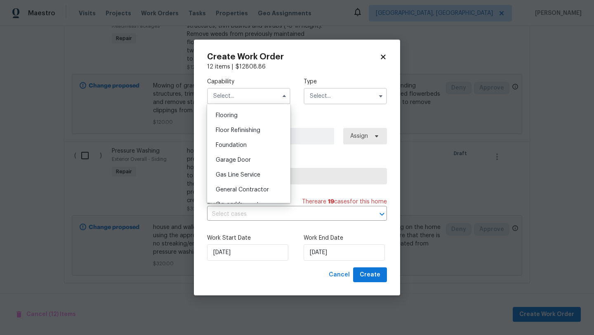
scroll to position [319, 0]
click at [233, 188] on span "General Contractor" at bounding box center [242, 189] width 53 height 6
type input "General Contractor"
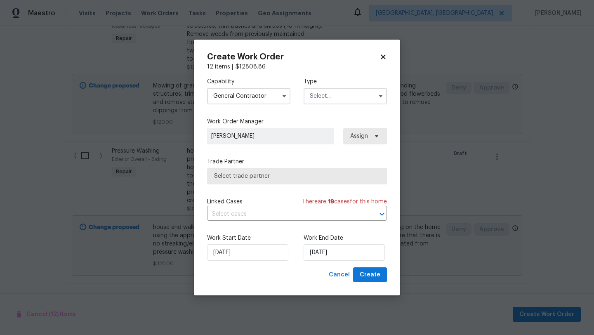
click at [329, 97] on input "text" at bounding box center [344, 96] width 83 height 16
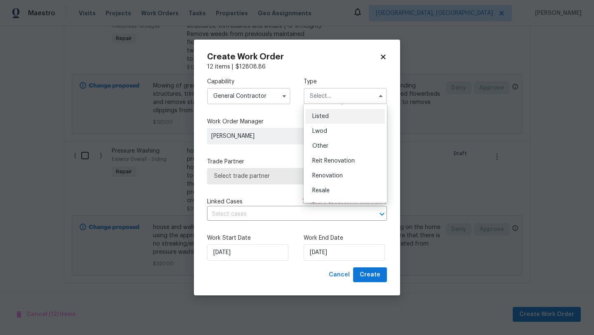
scroll to position [98, 0]
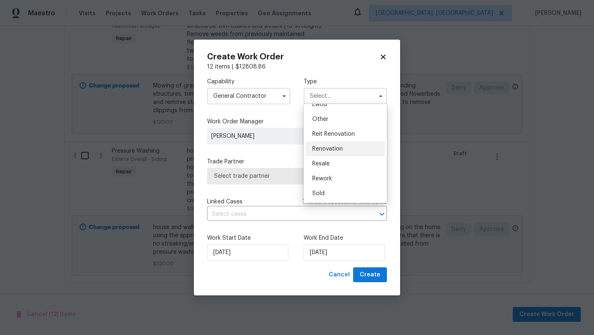
click at [324, 149] on span "Renovation" at bounding box center [327, 149] width 31 height 6
type input "Renovation"
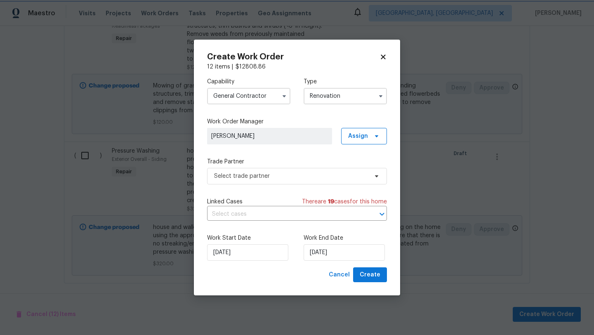
scroll to position [0, 0]
click at [244, 175] on span "Select trade partner" at bounding box center [291, 176] width 154 height 8
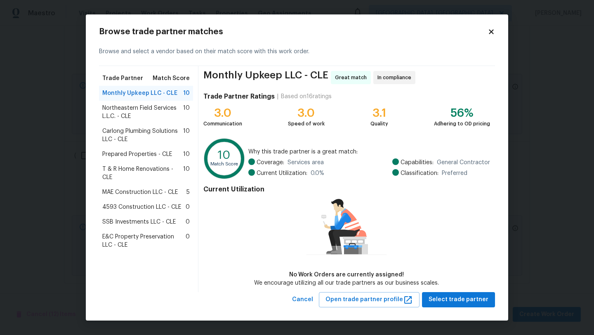
click at [134, 207] on span "4593 Construction LLC - CLE" at bounding box center [141, 207] width 79 height 8
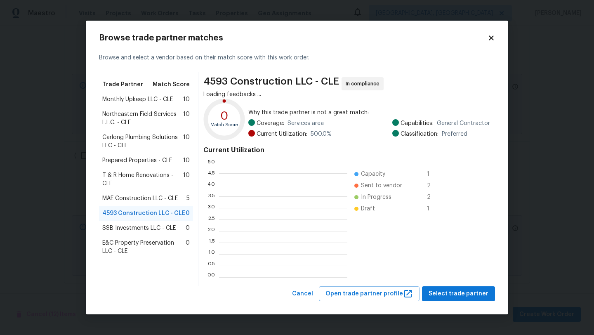
scroll to position [115, 128]
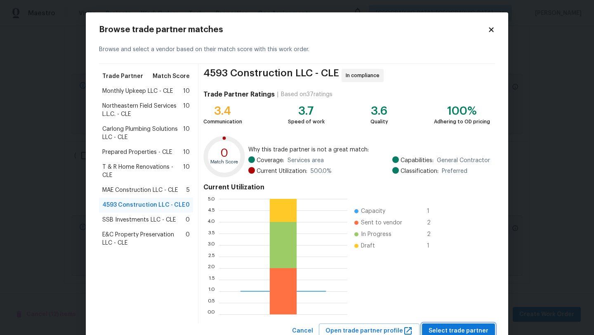
click at [443, 333] on span "Select trade partner" at bounding box center [458, 331] width 60 height 10
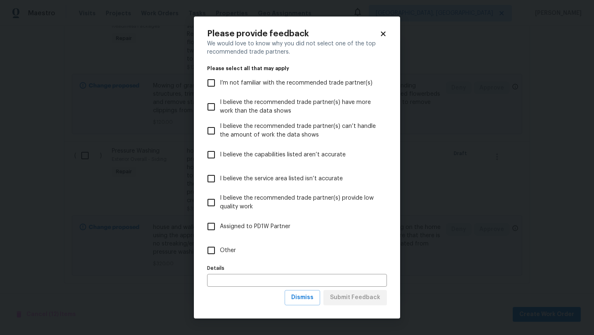
click at [210, 253] on input "Other" at bounding box center [210, 250] width 17 height 17
checkbox input "true"
click at [351, 299] on span "Submit Feedback" at bounding box center [355, 297] width 50 height 10
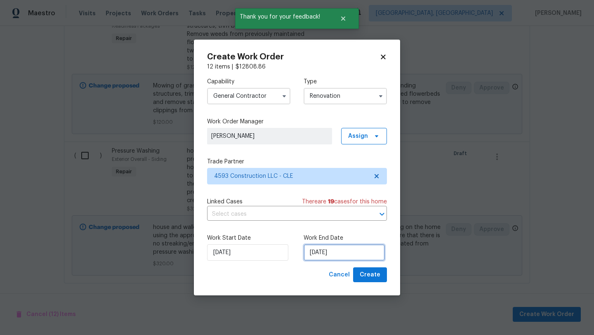
click at [330, 253] on input "9/22/2025" at bounding box center [343, 252] width 81 height 16
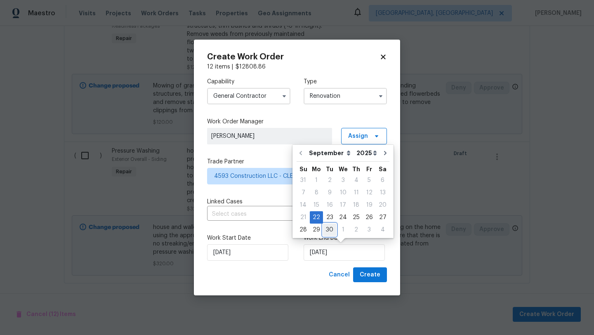
click at [328, 230] on div "30" at bounding box center [329, 230] width 13 height 12
type input "9/30/2025"
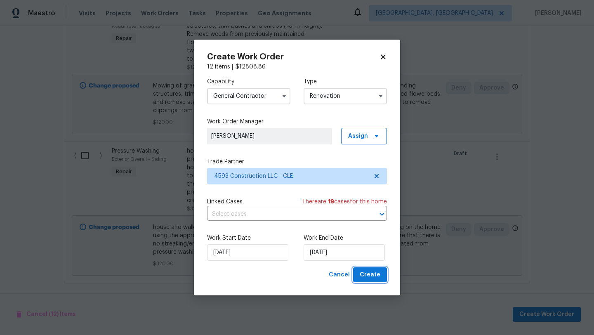
click at [371, 276] on span "Create" at bounding box center [369, 275] width 21 height 10
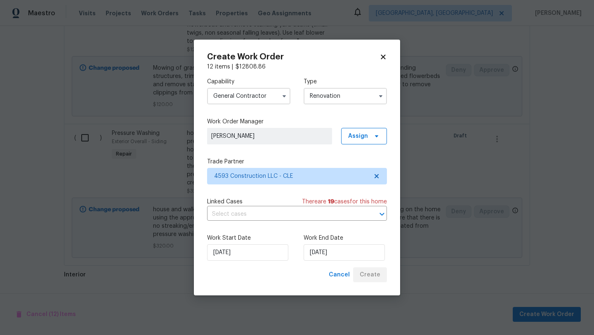
scroll to position [302, 0]
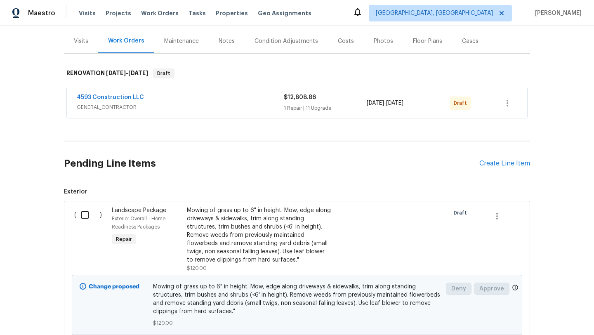
scroll to position [146, 0]
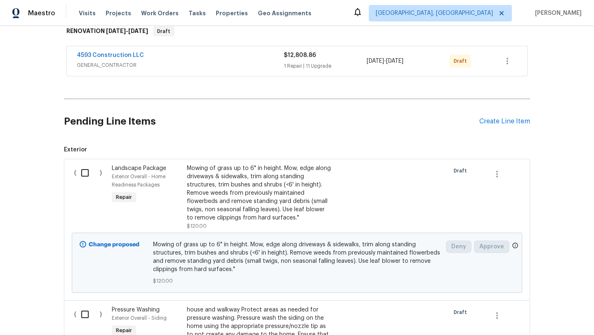
click at [86, 167] on input "checkbox" at bounding box center [87, 172] width 23 height 17
checkbox input "true"
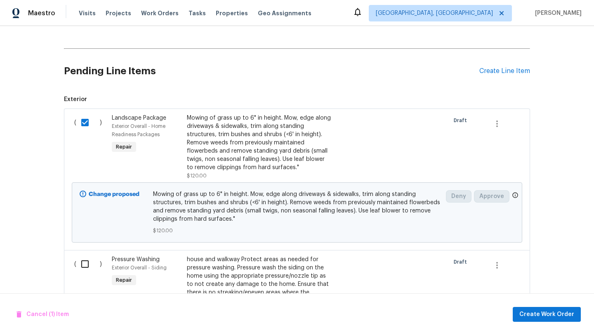
scroll to position [233, 0]
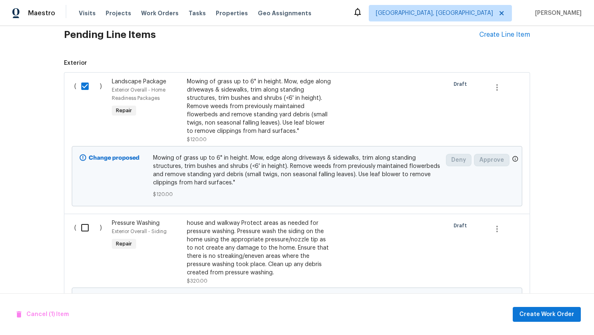
click at [84, 220] on input "checkbox" at bounding box center [87, 227] width 23 height 17
checkbox input "true"
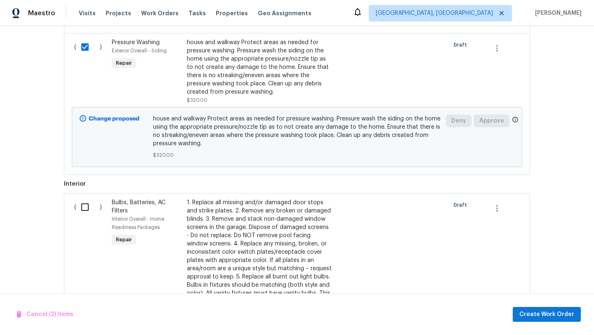
scroll to position [419, 0]
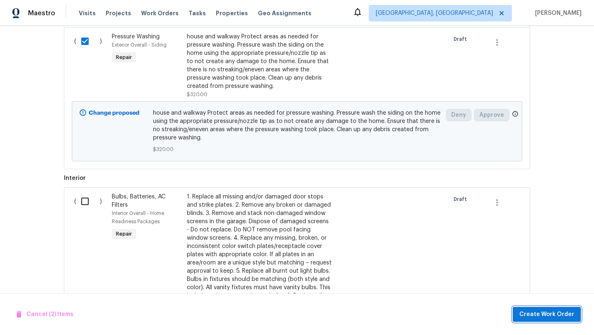
click at [538, 320] on button "Create Work Order" at bounding box center [546, 314] width 68 height 15
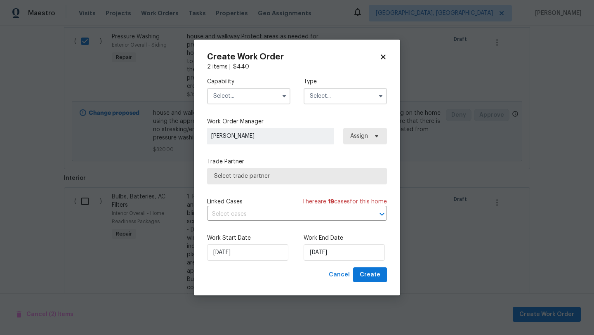
click at [227, 92] on input "text" at bounding box center [248, 96] width 83 height 16
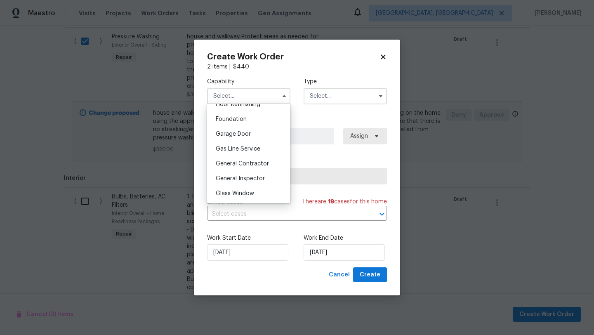
scroll to position [351, 0]
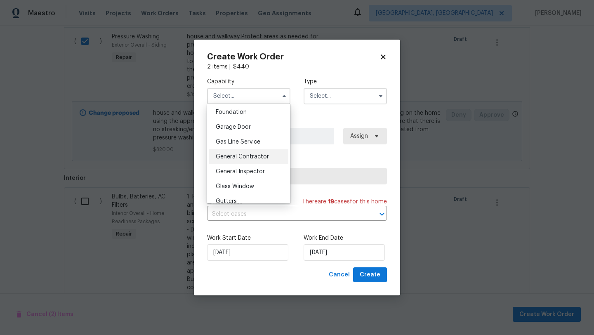
click at [227, 158] on span "General Contractor" at bounding box center [242, 157] width 53 height 6
type input "General Contractor"
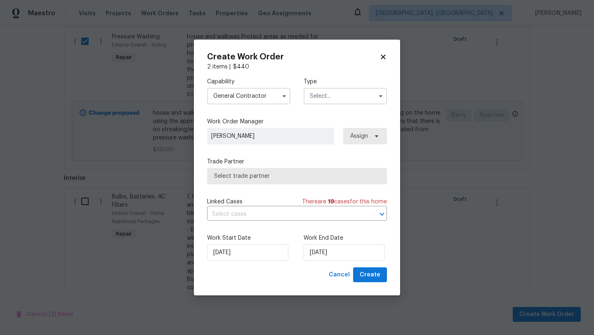
click at [320, 99] on input "text" at bounding box center [344, 96] width 83 height 16
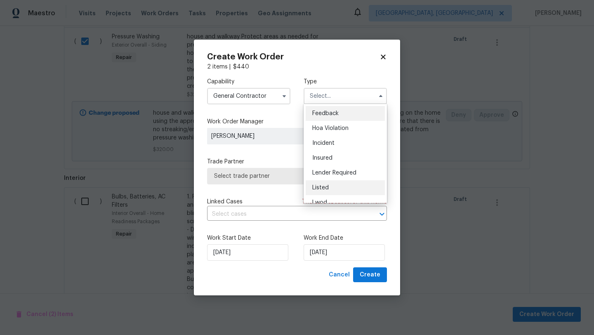
scroll to position [98, 0]
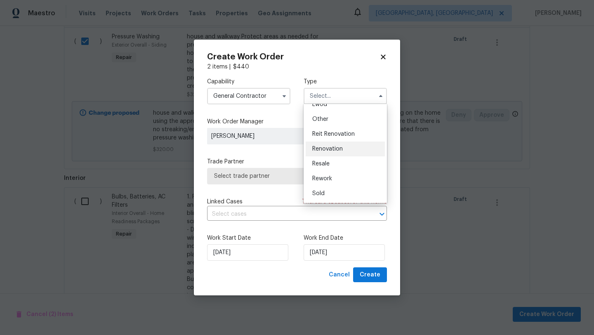
click at [332, 147] on span "Renovation" at bounding box center [327, 149] width 31 height 6
type input "Renovation"
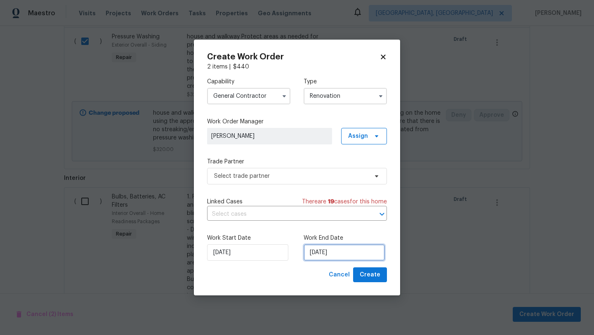
click at [319, 254] on input "[DATE]" at bounding box center [343, 252] width 81 height 16
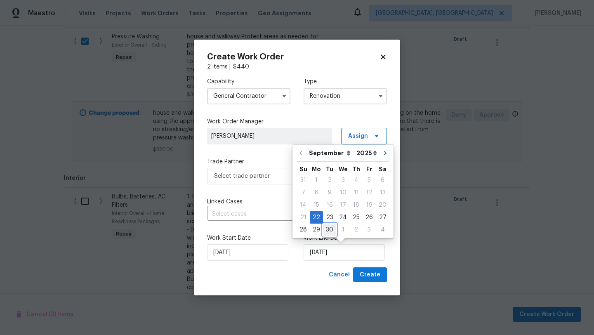
click at [327, 231] on div "30" at bounding box center [329, 230] width 13 height 12
type input "[DATE]"
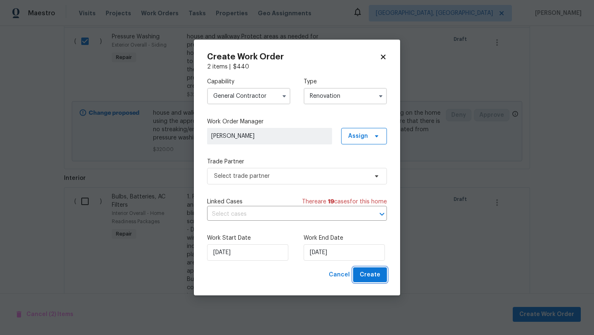
click at [366, 275] on span "Create" at bounding box center [369, 275] width 21 height 10
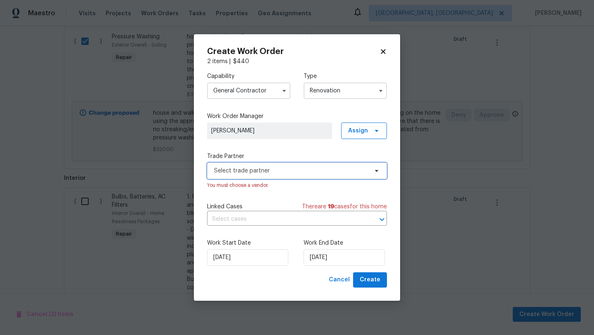
click at [308, 170] on span "Select trade partner" at bounding box center [291, 171] width 154 height 8
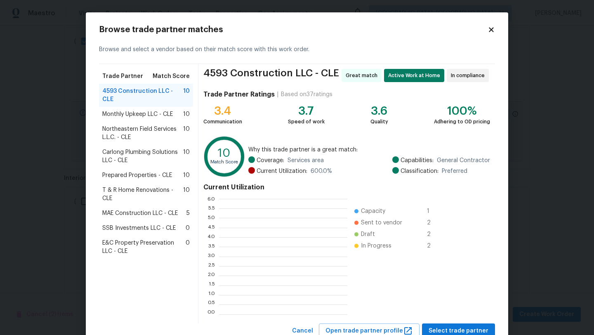
scroll to position [115, 128]
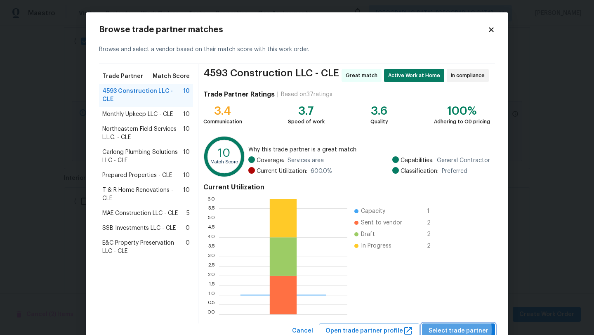
click at [441, 329] on span "Select trade partner" at bounding box center [458, 331] width 60 height 10
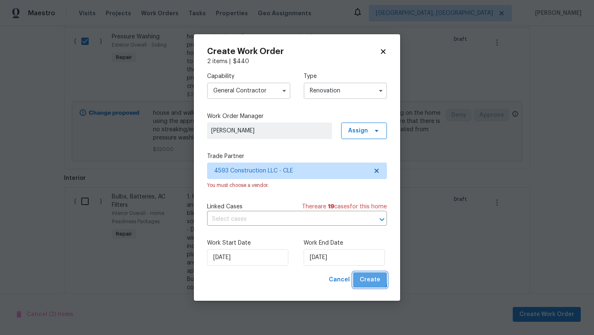
click at [363, 278] on span "Create" at bounding box center [369, 280] width 21 height 10
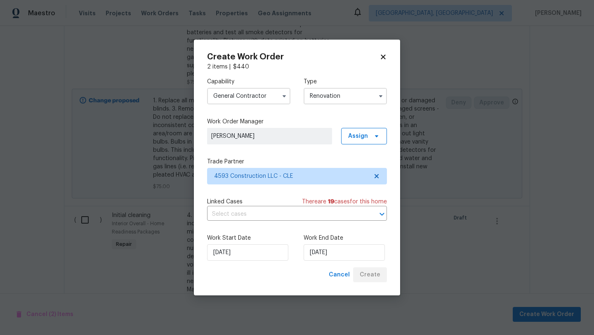
scroll to position [148, 0]
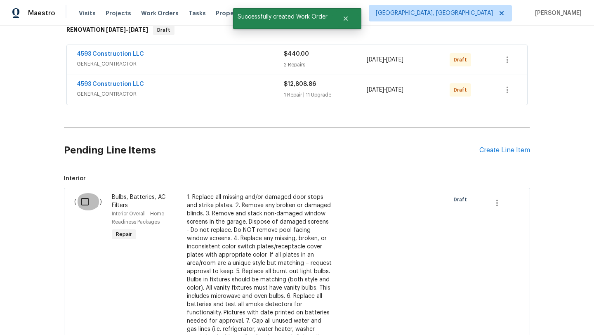
click at [90, 193] on input "checkbox" at bounding box center [87, 201] width 23 height 17
checkbox input "true"
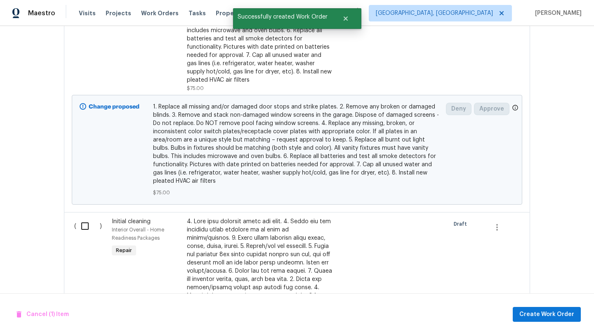
scroll to position [447, 0]
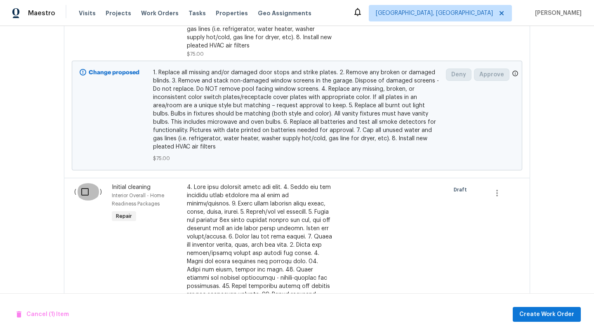
click at [84, 184] on input "checkbox" at bounding box center [87, 191] width 23 height 17
checkbox input "true"
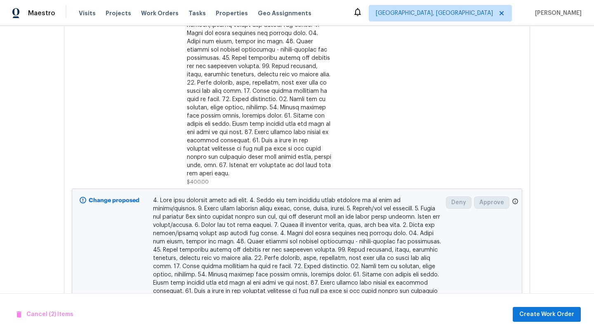
scroll to position [711, 0]
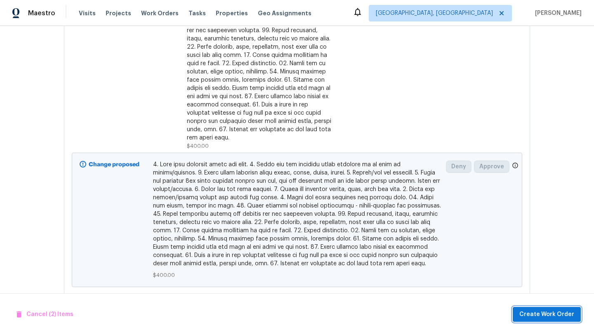
click at [529, 314] on span "Create Work Order" at bounding box center [546, 314] width 55 height 10
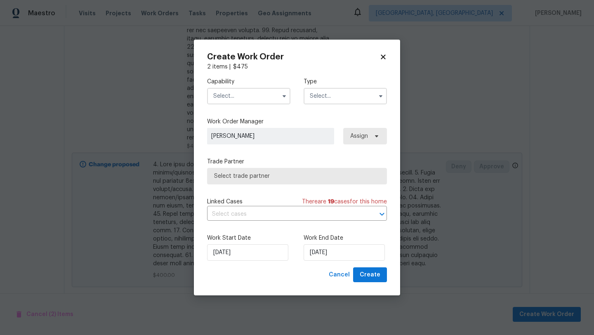
click at [243, 98] on input "text" at bounding box center [248, 96] width 83 height 16
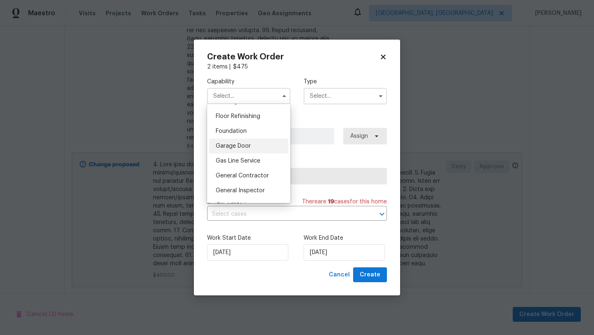
scroll to position [336, 0]
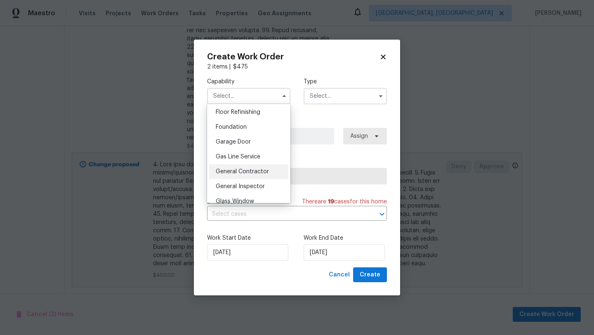
click at [245, 169] on span "General Contractor" at bounding box center [242, 172] width 53 height 6
type input "General Contractor"
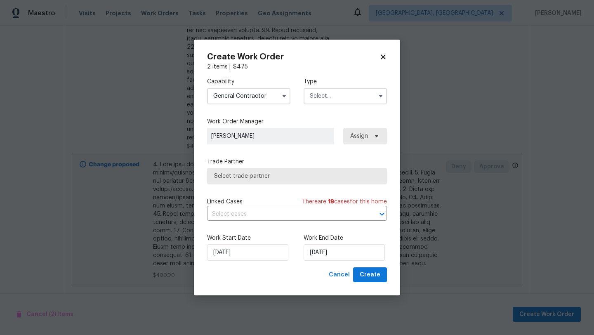
click at [327, 94] on input "text" at bounding box center [344, 96] width 83 height 16
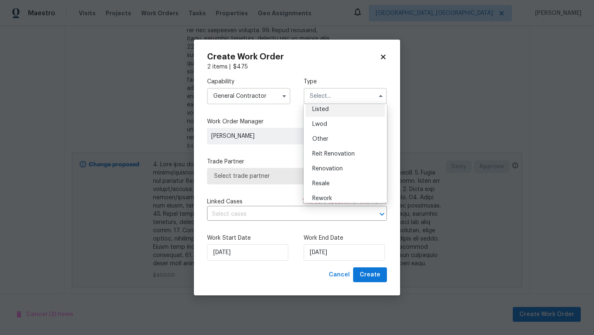
scroll to position [91, 0]
click at [333, 154] on span "Renovation" at bounding box center [327, 156] width 31 height 6
type input "Renovation"
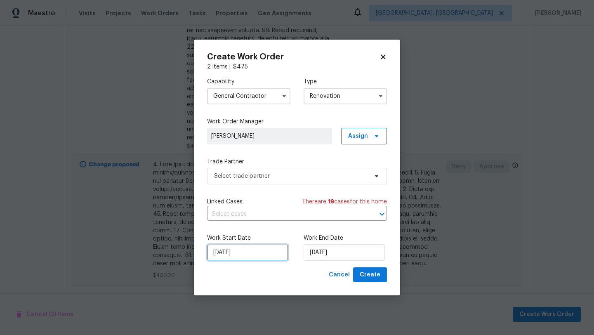
click at [236, 249] on input "9/22/2025" at bounding box center [247, 252] width 81 height 16
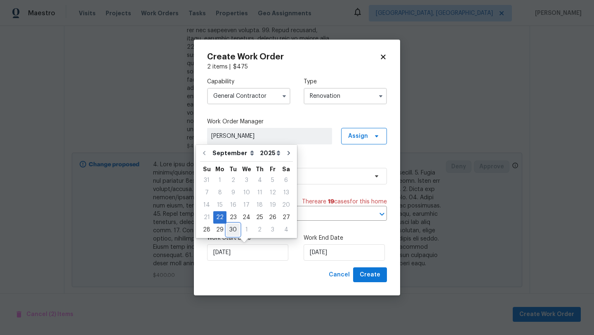
click at [231, 232] on div "30" at bounding box center [232, 230] width 13 height 12
type input "9/30/2025"
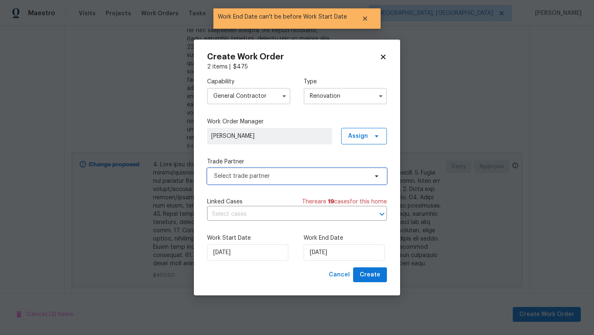
click at [340, 173] on span "Select trade partner" at bounding box center [291, 176] width 154 height 8
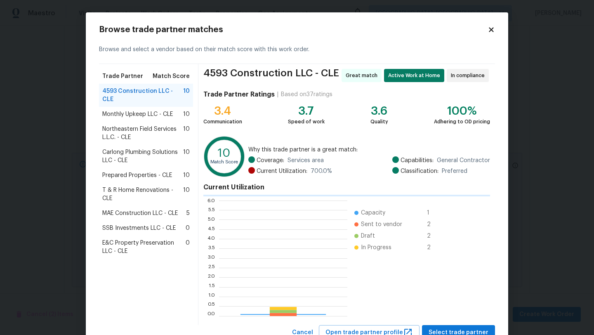
scroll to position [115, 128]
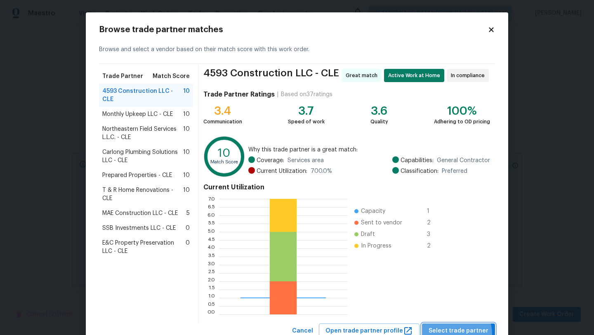
click at [449, 334] on span "Select trade partner" at bounding box center [458, 331] width 60 height 10
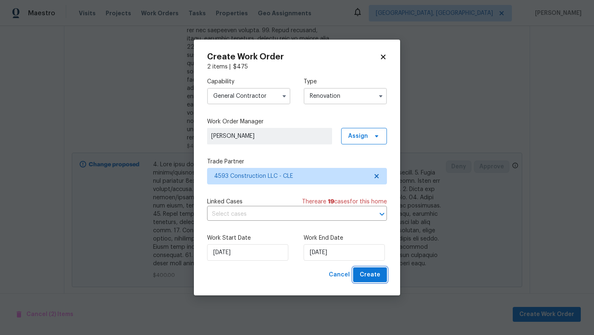
click at [375, 272] on span "Create" at bounding box center [369, 275] width 21 height 10
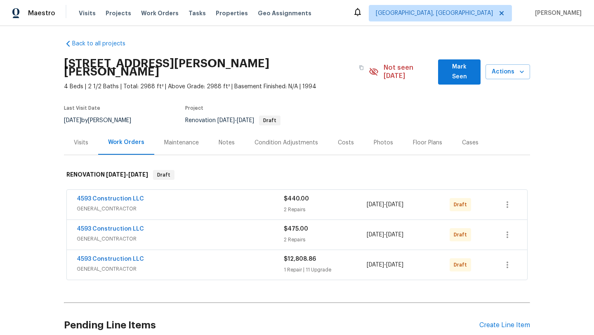
scroll to position [0, 0]
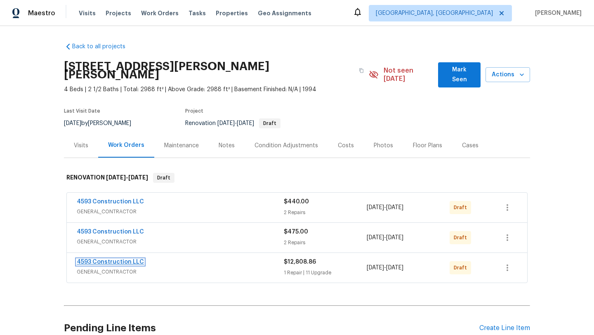
click at [89, 259] on link "4593 Construction LLC" at bounding box center [110, 262] width 67 height 6
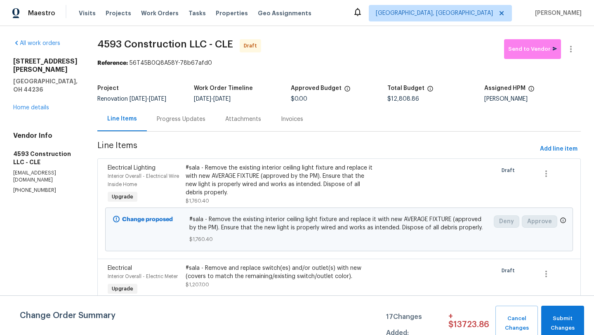
click at [194, 121] on div "Progress Updates" at bounding box center [181, 119] width 49 height 8
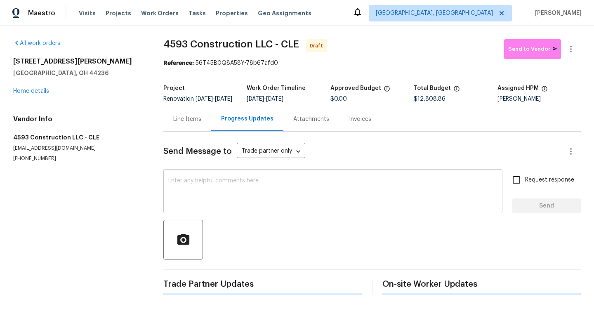
click at [204, 182] on div "x ​" at bounding box center [332, 192] width 339 height 42
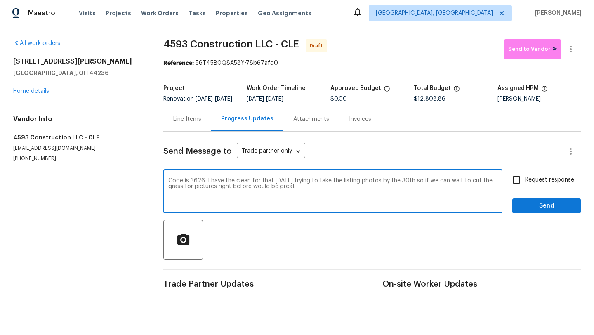
type textarea "Code is 3626. I have the clean for that monday trying to take the listing photo…"
click at [517, 184] on input "Request response" at bounding box center [515, 179] width 17 height 17
checkbox input "true"
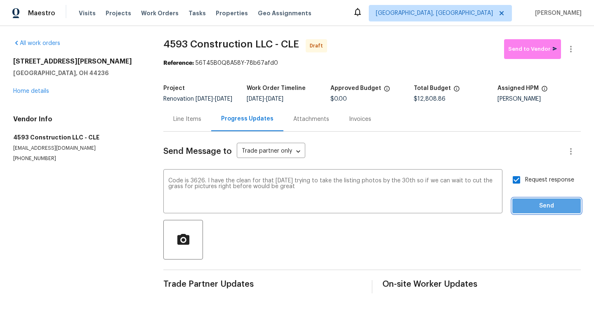
click at [526, 214] on button "Send" at bounding box center [546, 205] width 68 height 15
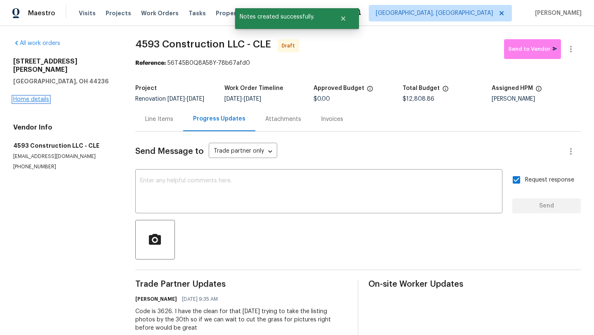
click at [41, 96] on link "Home details" at bounding box center [31, 99] width 36 height 6
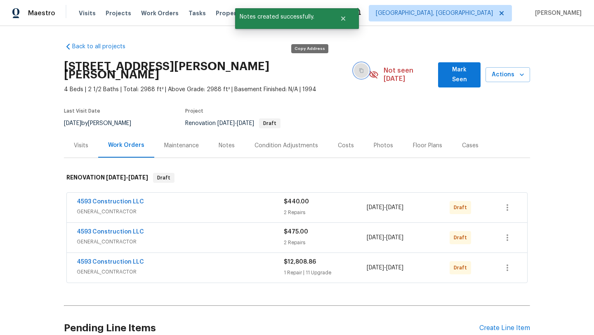
click at [359, 68] on icon "button" at bounding box center [361, 70] width 5 height 5
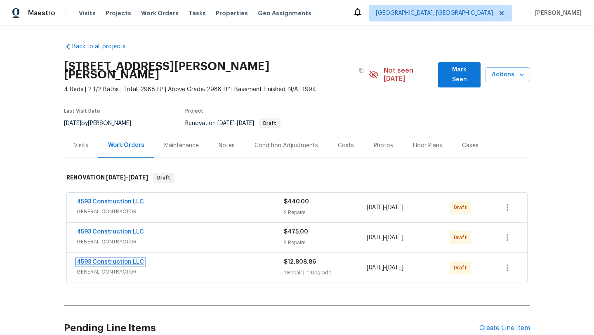
click at [92, 259] on link "4593 Construction LLC" at bounding box center [110, 262] width 67 height 6
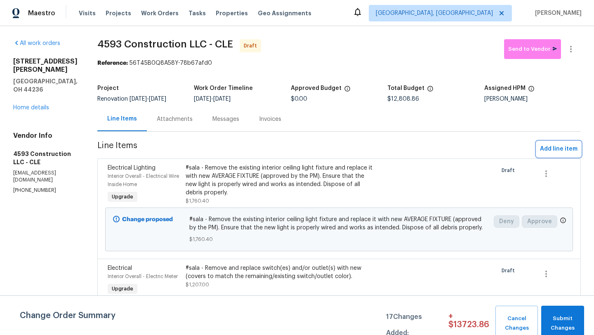
click at [544, 148] on span "Add line item" at bounding box center [559, 149] width 38 height 10
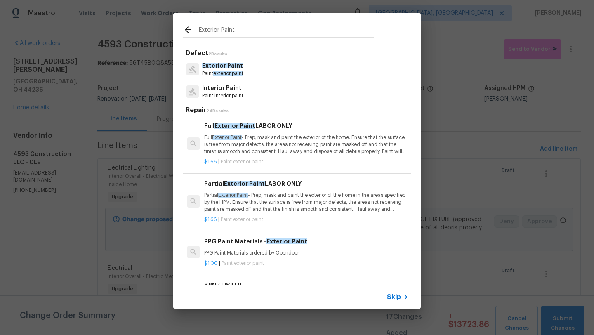
click at [188, 33] on icon at bounding box center [188, 30] width 10 height 10
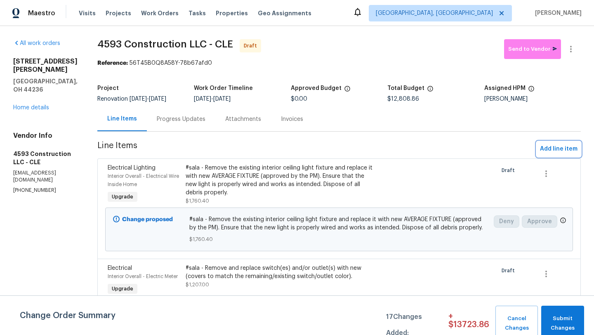
click at [553, 149] on span "Add line item" at bounding box center [559, 149] width 38 height 10
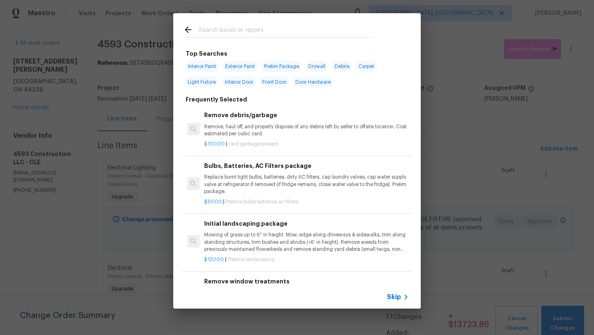
click at [225, 31] on input "text" at bounding box center [286, 31] width 175 height 12
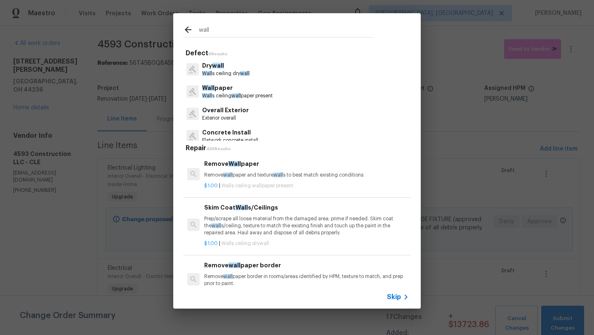
type input "wall"
click at [240, 277] on p "Remove wall paper border in rooms/areas identified by HPM, texture to match, an…" at bounding box center [306, 280] width 204 height 14
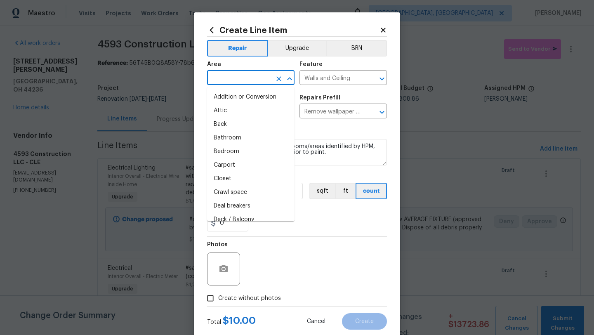
click at [219, 79] on input "text" at bounding box center [239, 78] width 64 height 13
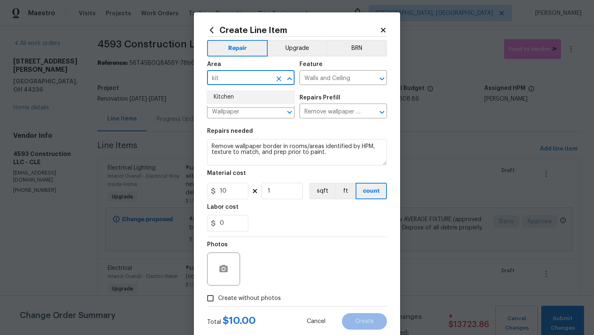
click at [233, 95] on li "Kitchen" at bounding box center [250, 97] width 87 height 14
type input "Kitchen"
click at [273, 190] on input "1" at bounding box center [281, 191] width 41 height 16
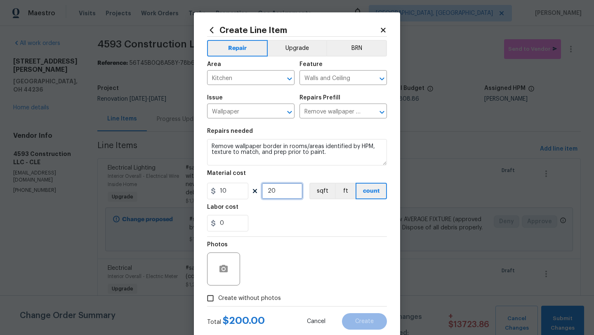
type input "20"
click at [210, 298] on input "Create without photos" at bounding box center [210, 298] width 16 height 16
checkbox input "true"
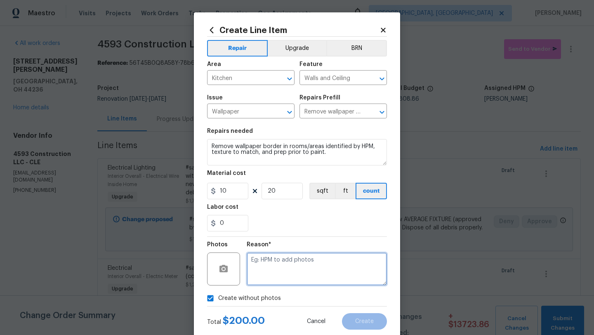
click at [269, 271] on textarea at bounding box center [317, 268] width 140 height 33
type textarea "desk"
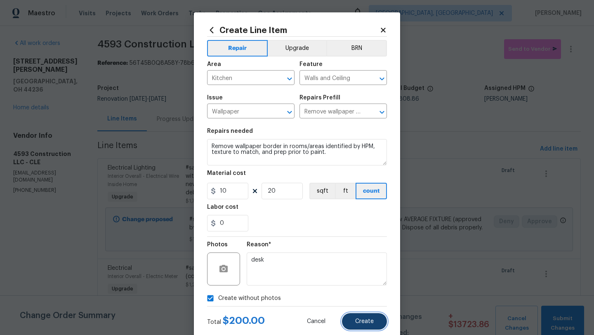
click at [374, 322] on button "Create" at bounding box center [364, 321] width 45 height 16
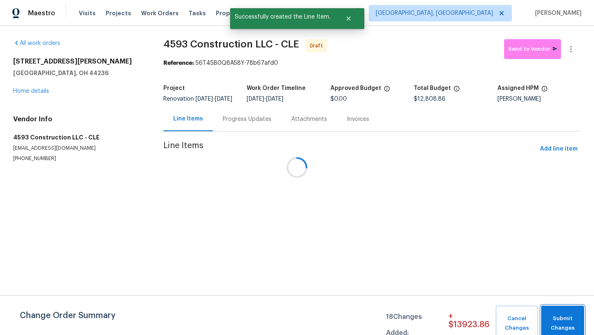
click at [559, 317] on span "Submit Changes" at bounding box center [562, 323] width 35 height 19
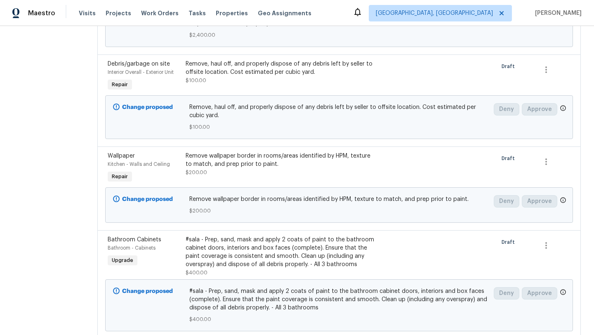
scroll to position [787, 0]
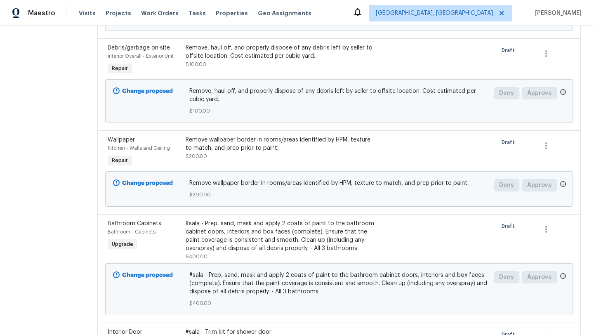
click at [314, 149] on div "Remove wallpaper border in rooms/areas identified by HPM, texture to match, and…" at bounding box center [281, 144] width 190 height 16
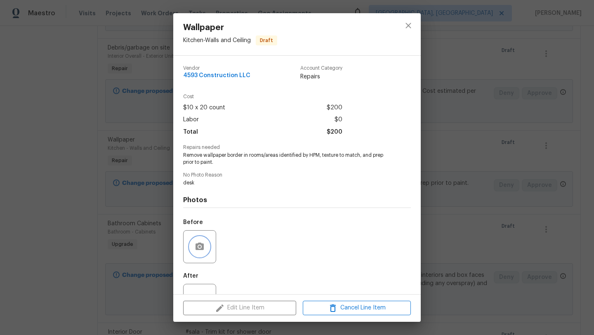
click at [195, 248] on icon "button" at bounding box center [200, 247] width 10 height 10
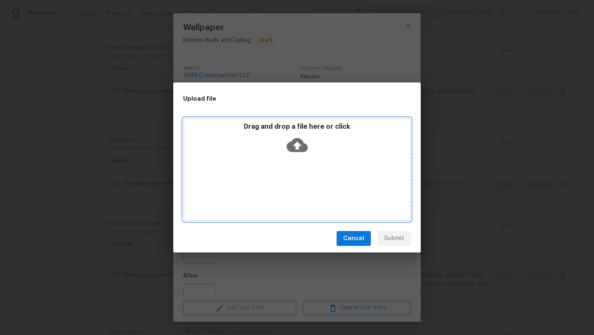
click at [296, 143] on icon at bounding box center [297, 144] width 21 height 21
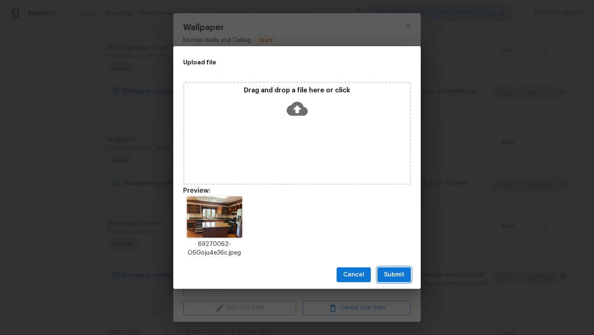
click at [396, 273] on span "Submit" at bounding box center [394, 275] width 20 height 10
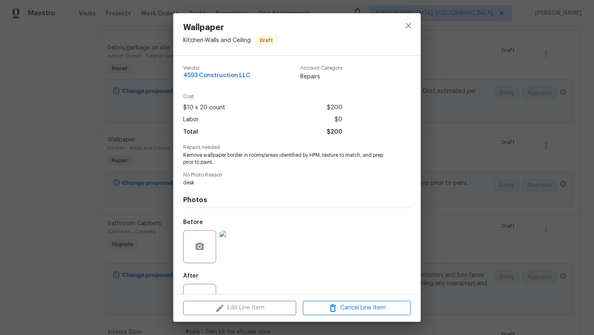
click at [267, 254] on div "Before" at bounding box center [297, 241] width 228 height 54
click at [409, 22] on icon "close" at bounding box center [408, 26] width 10 height 10
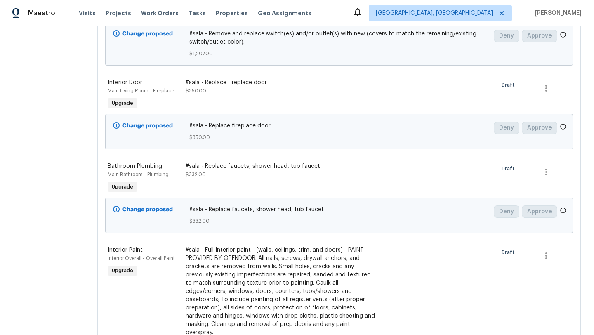
scroll to position [0, 0]
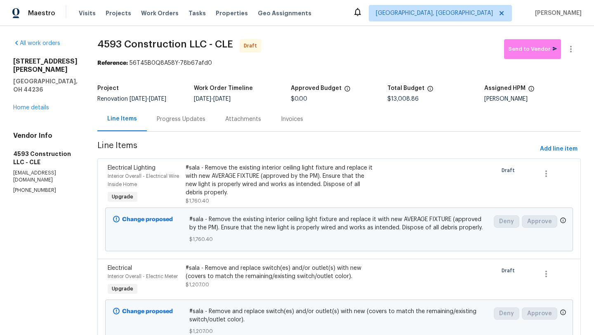
click at [24, 86] on div "2844 Chamberlin Blvd Hudson, OH 44236 Home details" at bounding box center [45, 84] width 64 height 54
click at [24, 105] on link "Home details" at bounding box center [31, 108] width 36 height 6
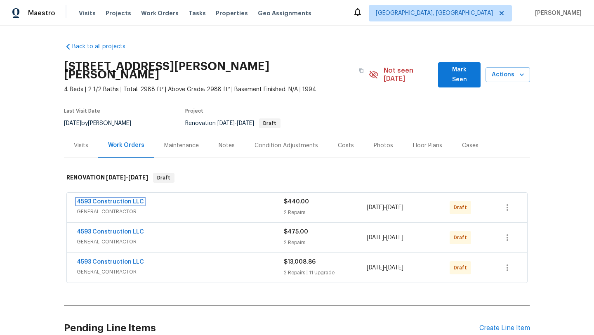
click at [109, 199] on link "4593 Construction LLC" at bounding box center [110, 202] width 67 height 6
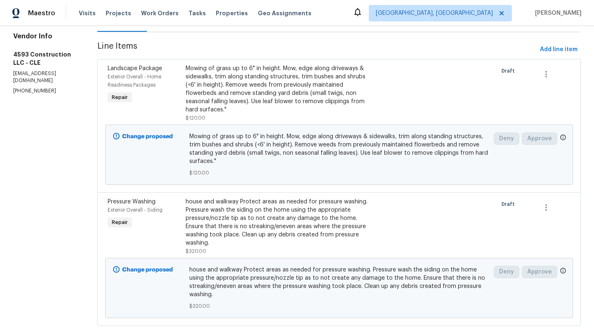
scroll to position [106, 0]
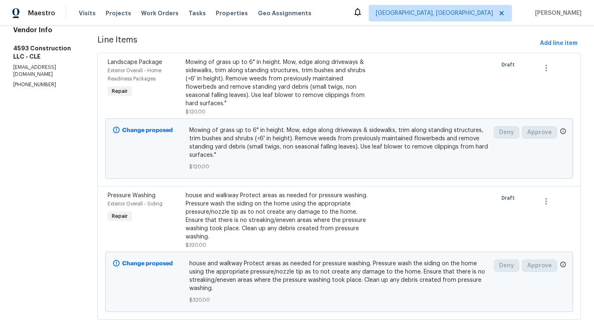
click at [257, 84] on div "Mowing of grass up to 6" in height. Mow, edge along driveways & sidewalks, trim…" at bounding box center [281, 82] width 190 height 49
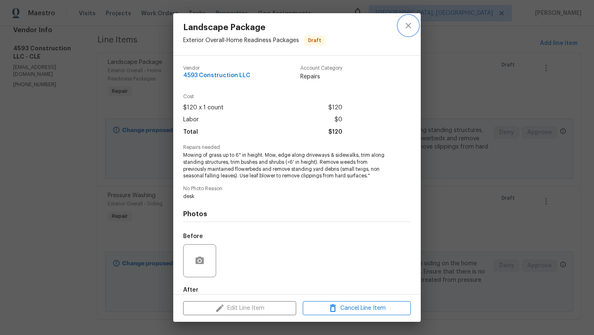
click at [411, 26] on icon "close" at bounding box center [408, 26] width 10 height 10
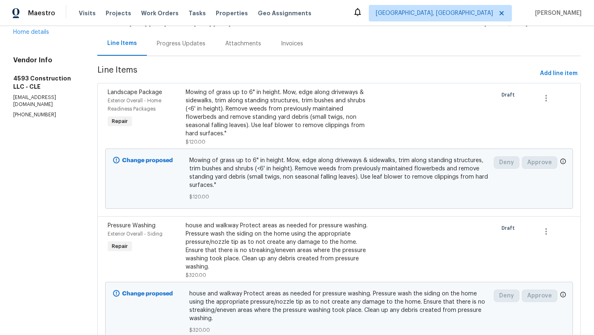
scroll to position [75, 0]
click at [545, 74] on span "Add line item" at bounding box center [559, 74] width 38 height 10
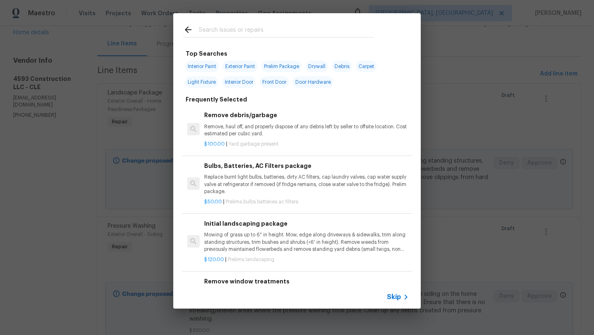
click at [219, 31] on input "text" at bounding box center [286, 31] width 175 height 12
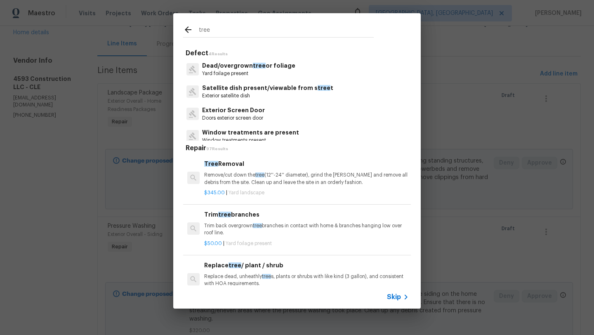
type input "tree"
click at [211, 234] on p "Trim back overgrown tree branches in contact with home & branches hanging low o…" at bounding box center [306, 229] width 204 height 14
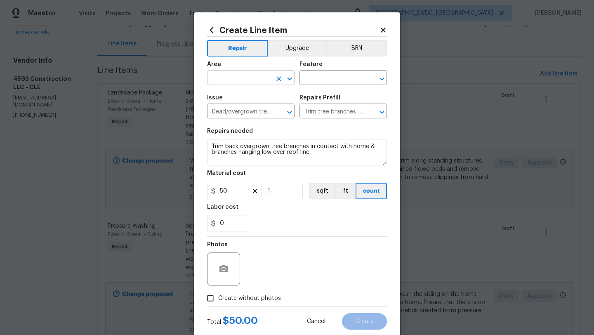
click at [228, 83] on input "text" at bounding box center [239, 78] width 64 height 13
click at [240, 99] on li "Front" at bounding box center [250, 97] width 87 height 14
type input "Front"
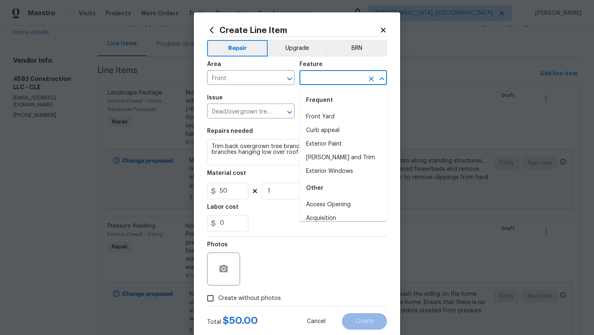
click at [330, 80] on input "text" at bounding box center [331, 78] width 64 height 13
click at [320, 132] on li "Curb appeal" at bounding box center [342, 131] width 87 height 14
type input "Curb appeal"
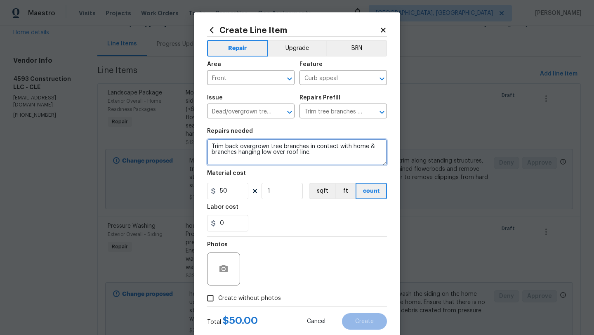
drag, startPoint x: 282, startPoint y: 146, endPoint x: 308, endPoint y: 147, distance: 25.6
click at [308, 148] on textarea "Trim back overgrown tree branches in contact with home & branches hanging low o…" at bounding box center [297, 152] width 180 height 26
type textarea "Trim back overgrown tree bushes right infront of the door and house in contact …"
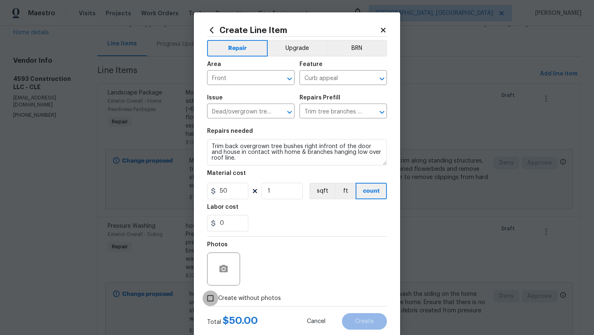
click at [210, 297] on input "Create without photos" at bounding box center [210, 298] width 16 height 16
checkbox input "true"
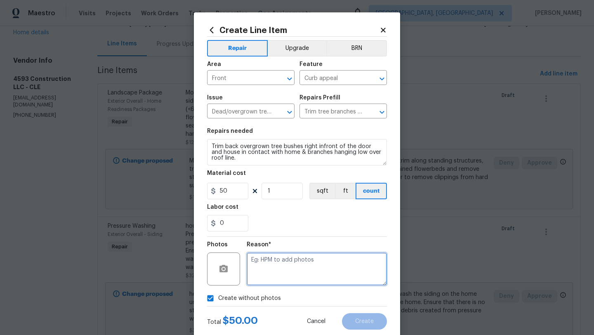
click at [274, 268] on textarea at bounding box center [317, 268] width 140 height 33
type textarea "desk"
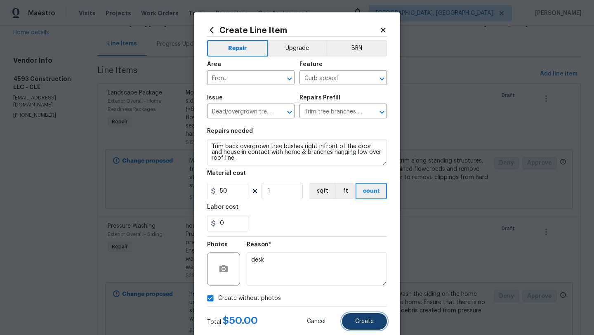
click at [369, 317] on button "Create" at bounding box center [364, 321] width 45 height 16
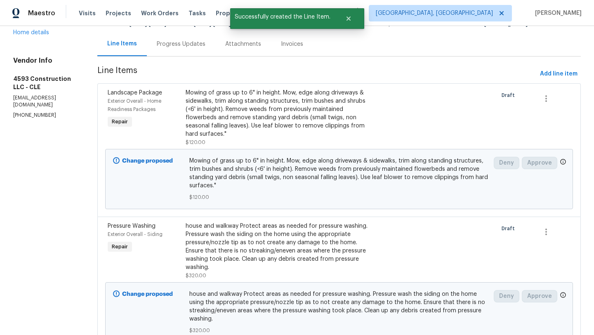
scroll to position [0, 0]
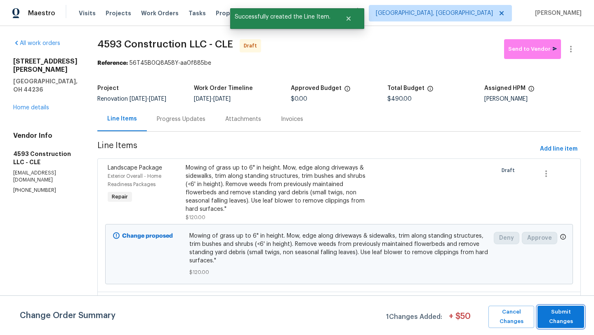
click at [563, 327] on button "Submit Changes" at bounding box center [560, 316] width 47 height 22
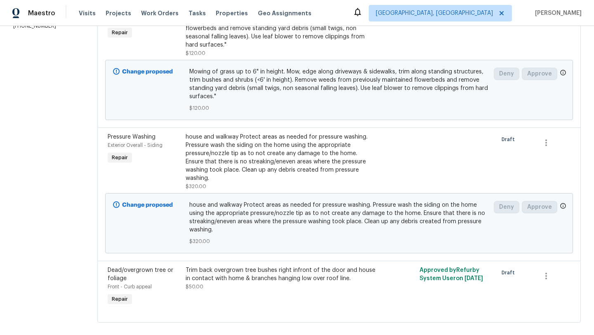
scroll to position [167, 0]
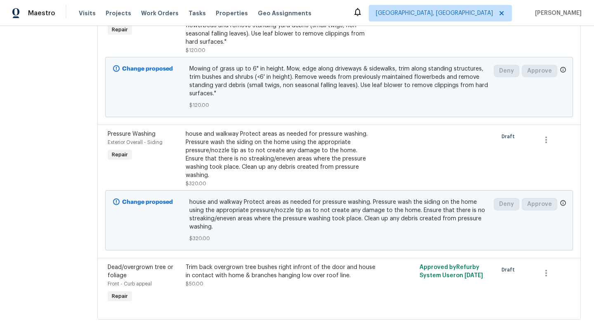
click at [223, 263] on div "Trim back overgrown tree bushes right infront of the door and house in contact …" at bounding box center [281, 271] width 190 height 16
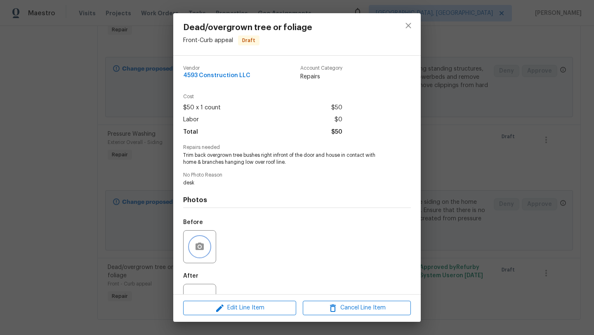
click at [197, 242] on icon "button" at bounding box center [200, 247] width 10 height 10
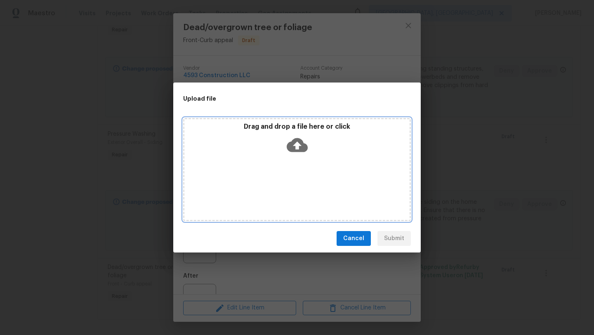
click at [301, 139] on icon at bounding box center [297, 145] width 21 height 14
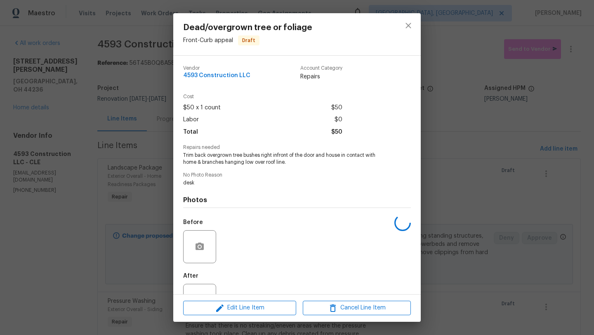
scroll to position [167, 0]
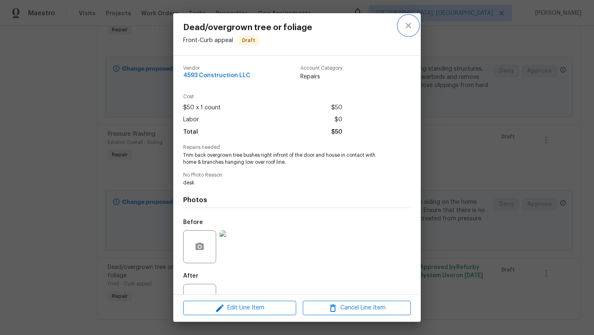
click at [409, 25] on icon "close" at bounding box center [408, 26] width 10 height 10
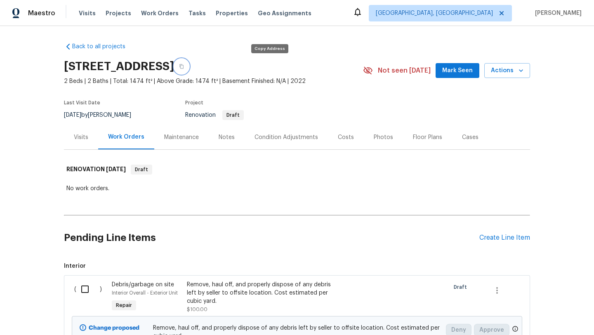
click at [189, 63] on button "button" at bounding box center [181, 66] width 15 height 15
click at [183, 64] on icon "button" at bounding box center [181, 66] width 4 height 5
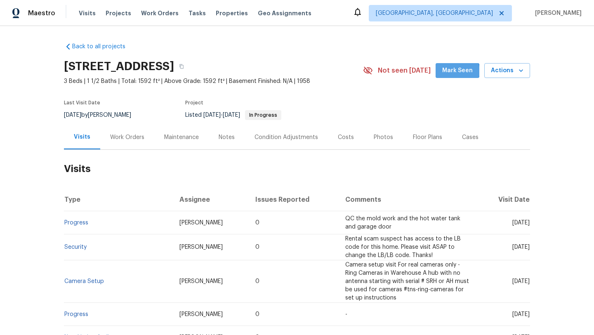
click at [457, 71] on span "Mark Seen" at bounding box center [457, 71] width 31 height 10
click at [121, 138] on div "Work Orders" at bounding box center [127, 137] width 34 height 8
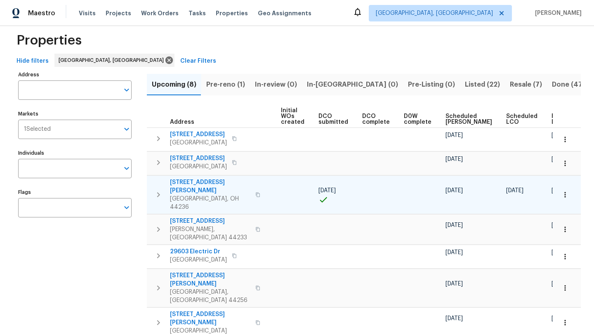
scroll to position [14, 0]
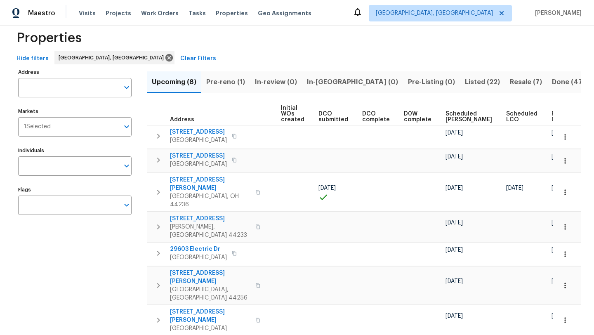
click at [445, 117] on span "Scheduled [PERSON_NAME]" at bounding box center [468, 117] width 47 height 12
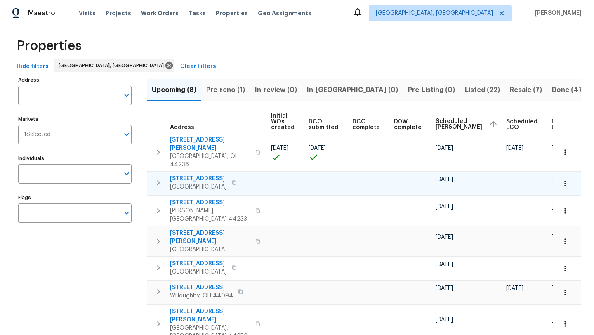
scroll to position [6, 0]
